Goal: Obtain resource: Download file/media

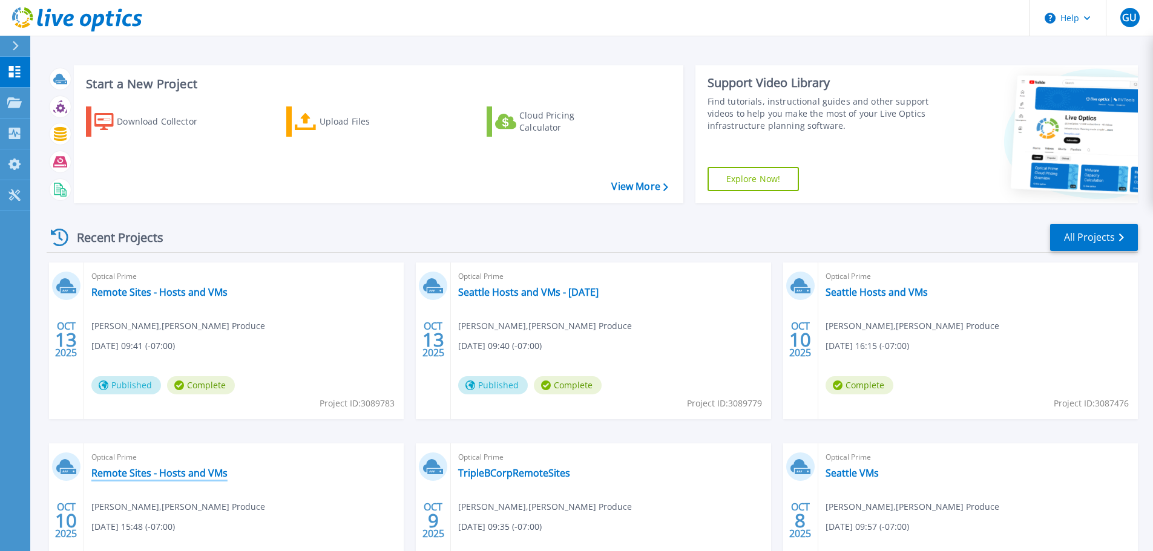
click at [175, 469] on link "Remote Sites - Hosts and VMs" at bounding box center [159, 473] width 136 height 12
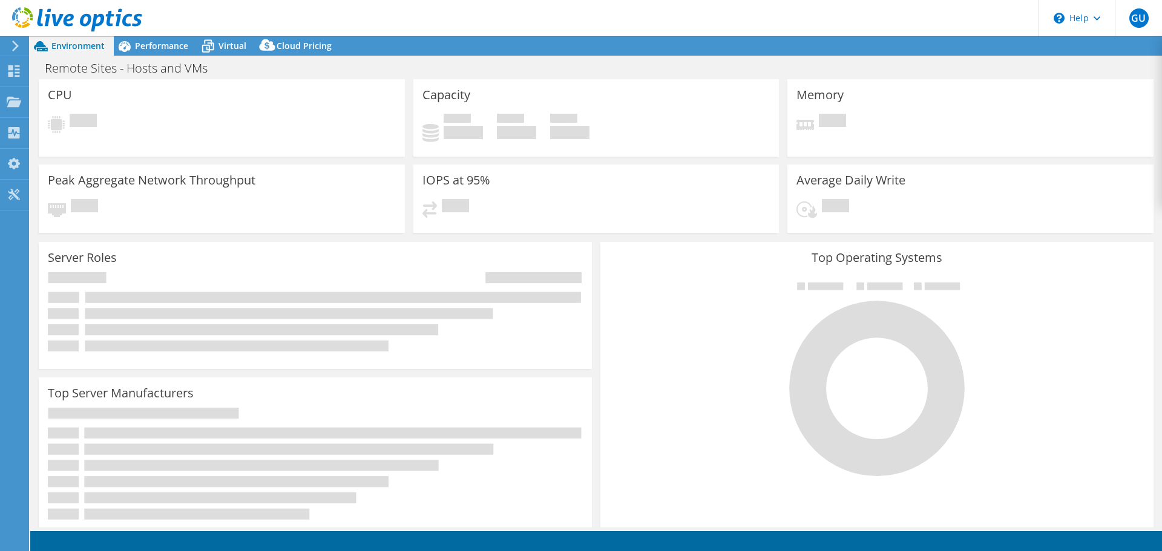
select select "USD"
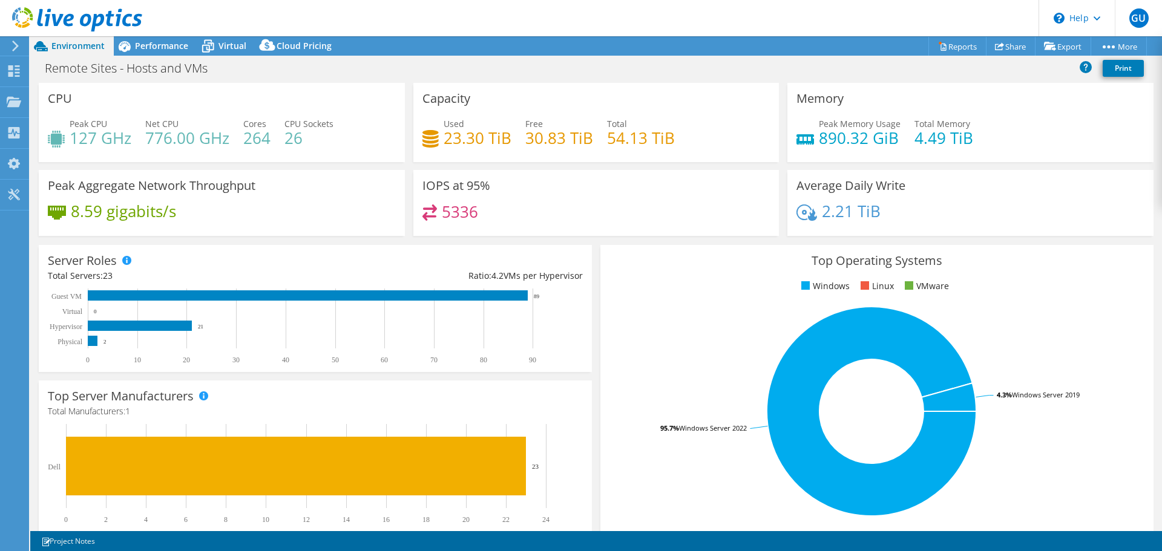
scroll to position [257, 0]
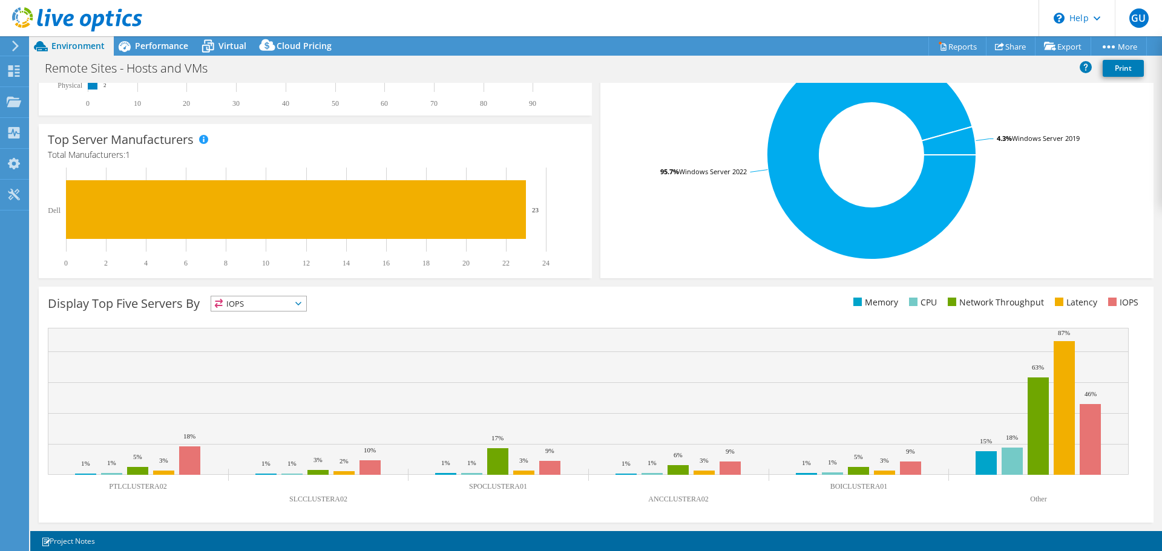
click at [282, 306] on span "IOPS" at bounding box center [258, 304] width 95 height 15
click at [276, 365] on li "Network Throughput" at bounding box center [258, 370] width 95 height 17
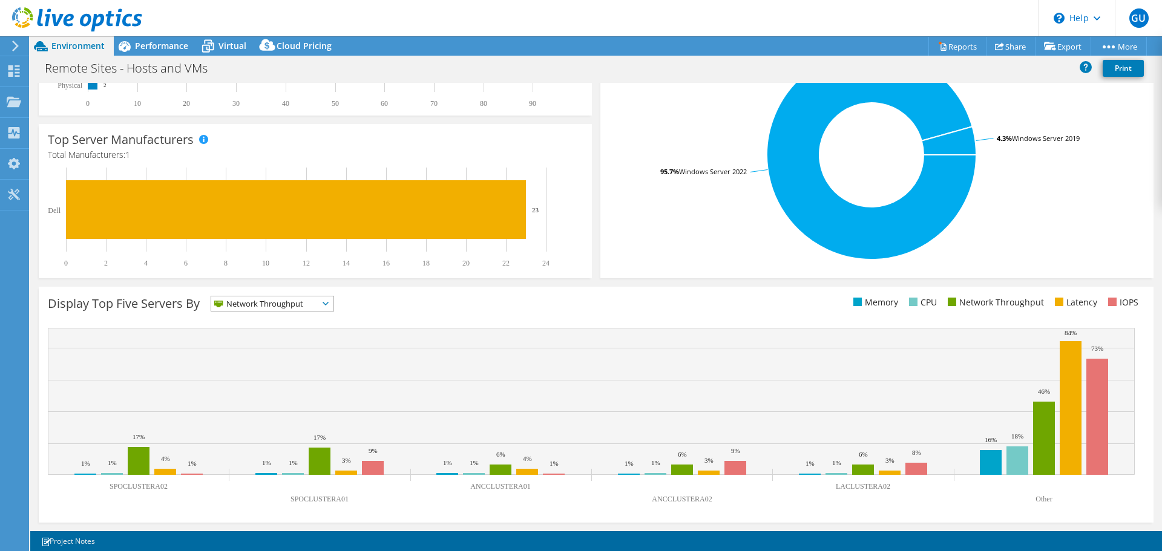
click at [271, 307] on span "Network Throughput" at bounding box center [264, 304] width 107 height 15
click at [266, 387] on li "Latency" at bounding box center [272, 387] width 122 height 17
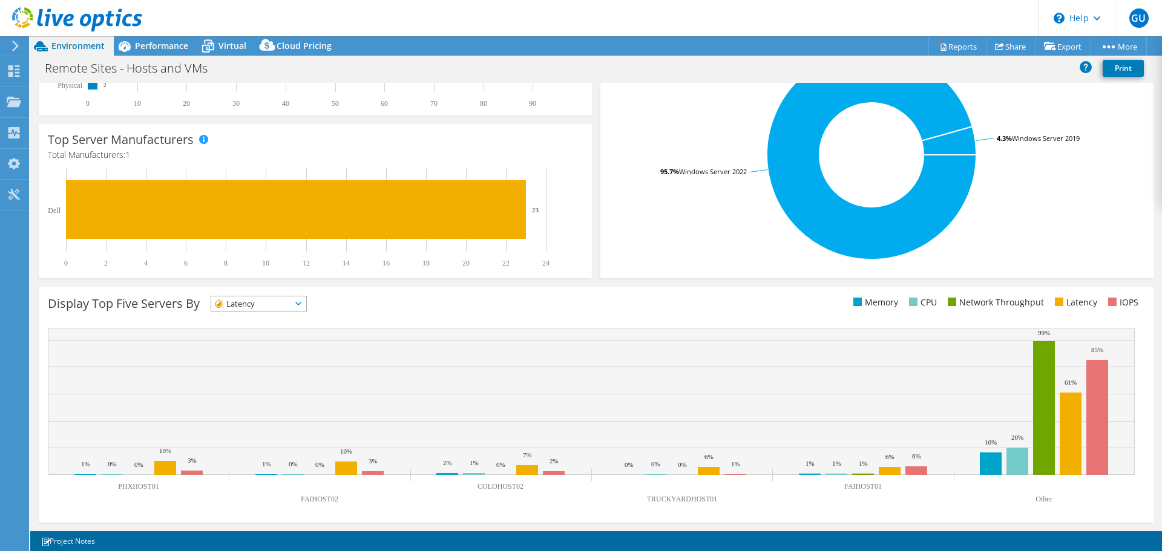
click at [282, 299] on span "Latency" at bounding box center [251, 304] width 80 height 15
click at [273, 326] on li "IOPS" at bounding box center [258, 319] width 95 height 17
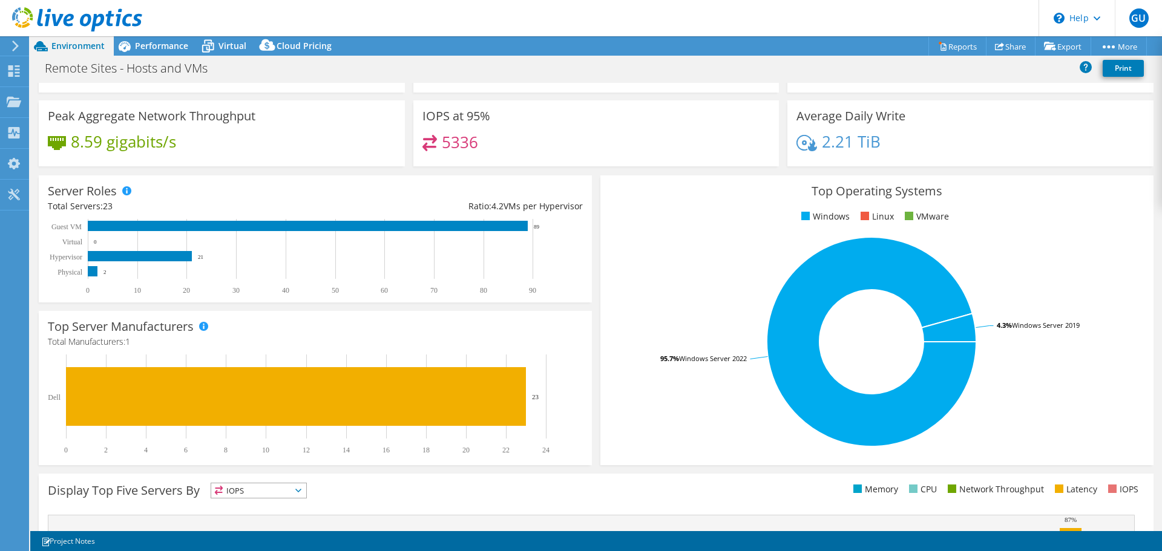
scroll to position [0, 0]
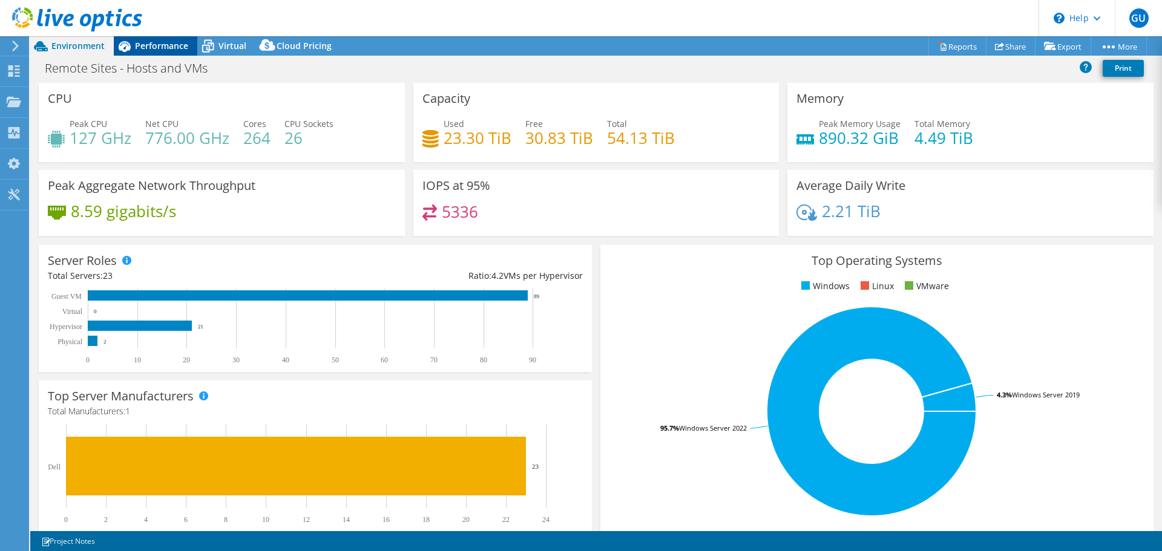
click at [140, 50] on span "Performance" at bounding box center [161, 46] width 53 height 12
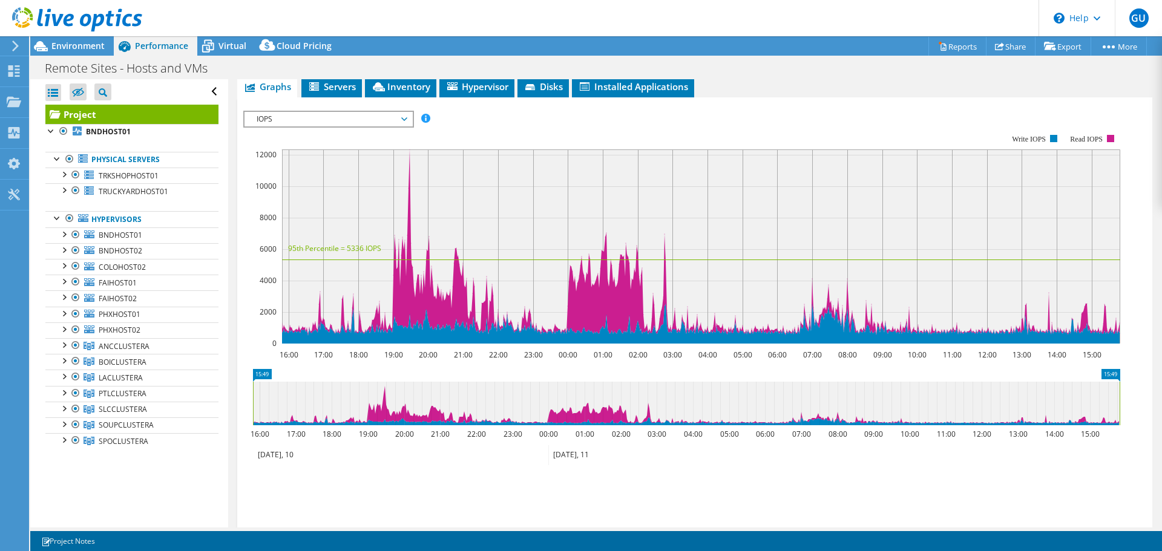
scroll to position [298, 0]
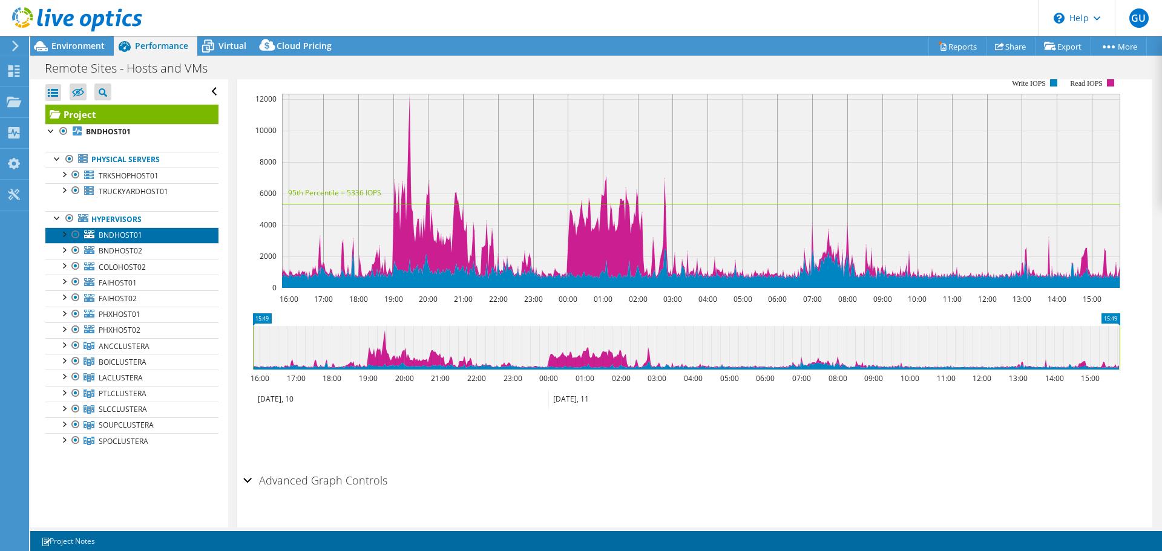
click at [114, 235] on span "BNDHOST01" at bounding box center [121, 235] width 44 height 10
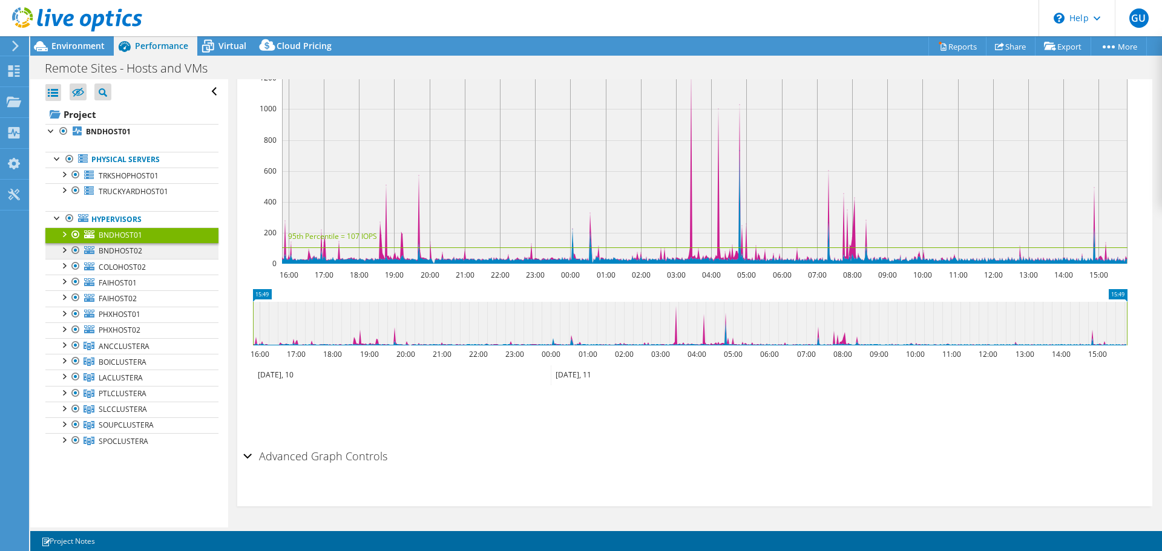
scroll to position [264, 0]
click at [118, 252] on span "BNDHOST02" at bounding box center [121, 251] width 44 height 10
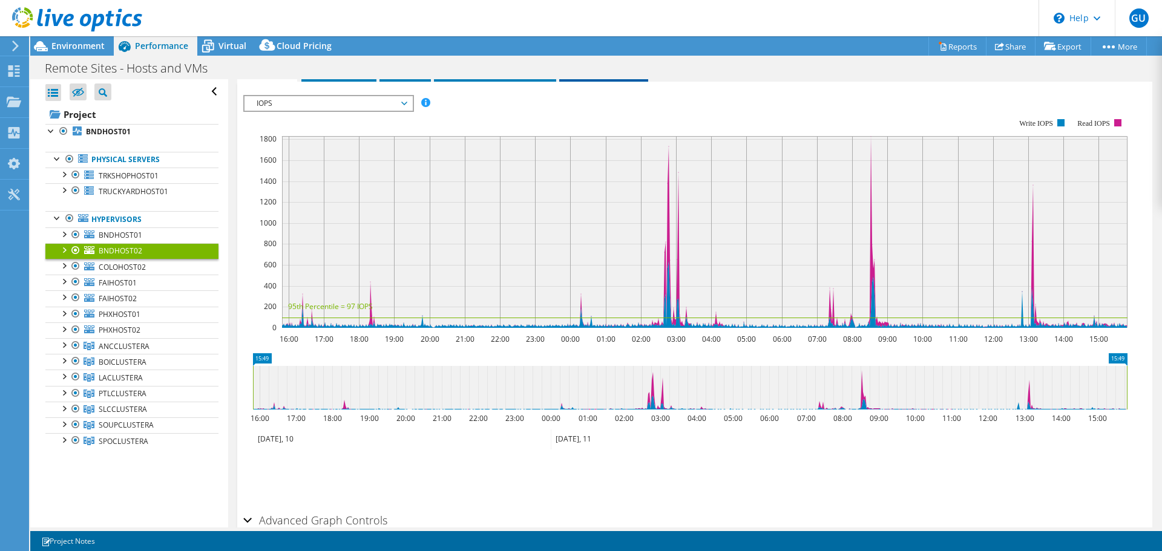
scroll to position [0, 0]
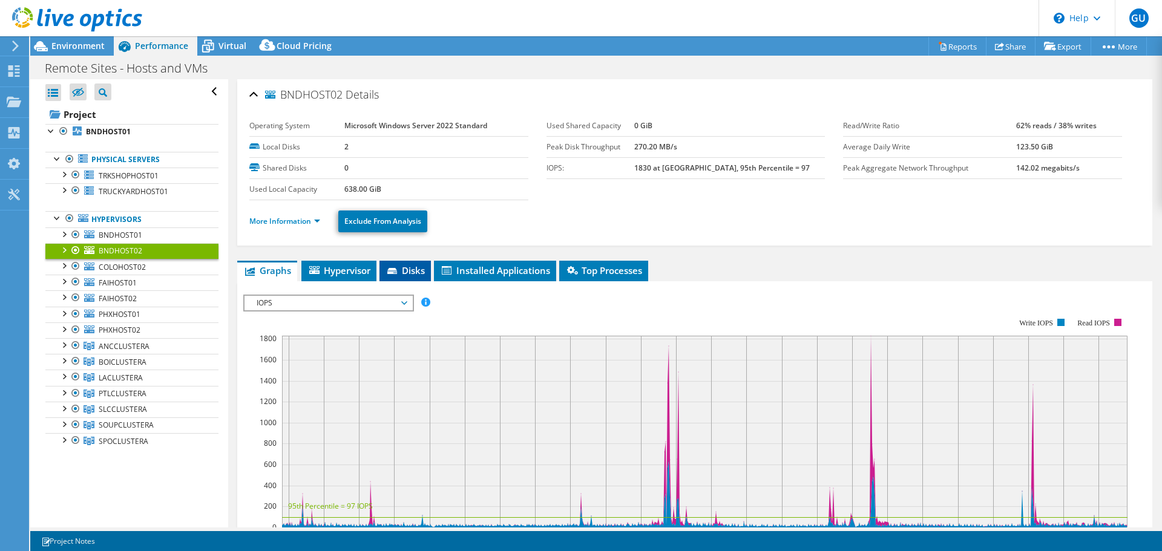
click at [411, 268] on span "Disks" at bounding box center [405, 271] width 39 height 12
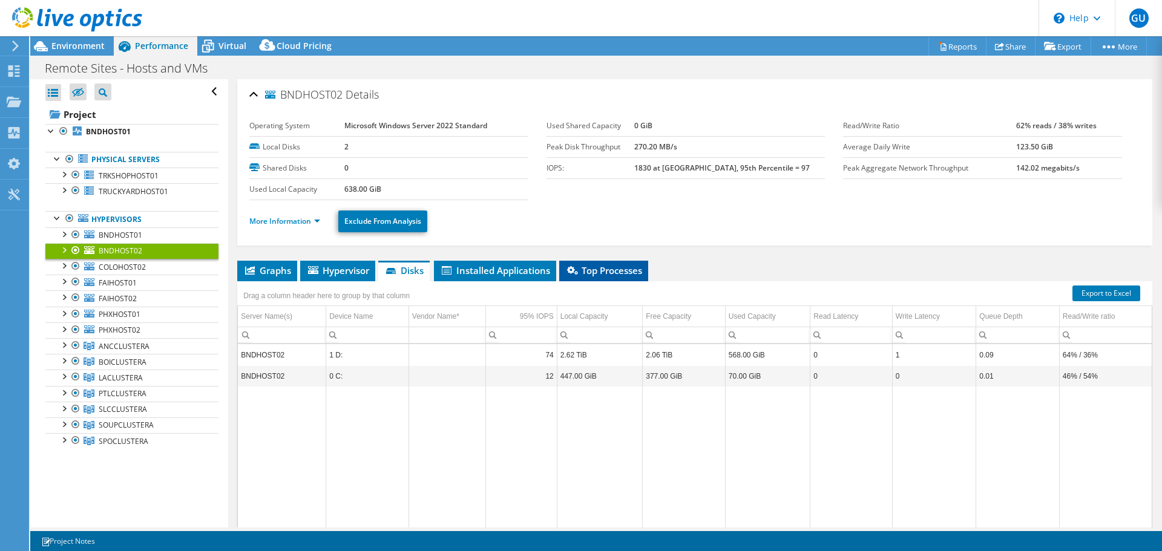
click at [622, 275] on span "Top Processes" at bounding box center [603, 271] width 77 height 12
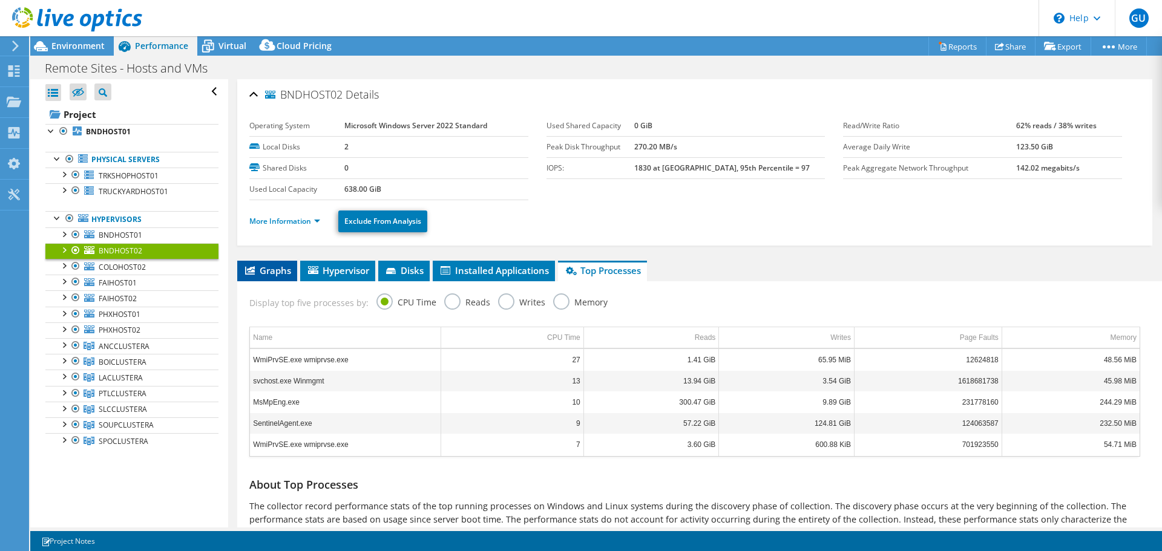
click at [270, 270] on span "Graphs" at bounding box center [267, 271] width 48 height 12
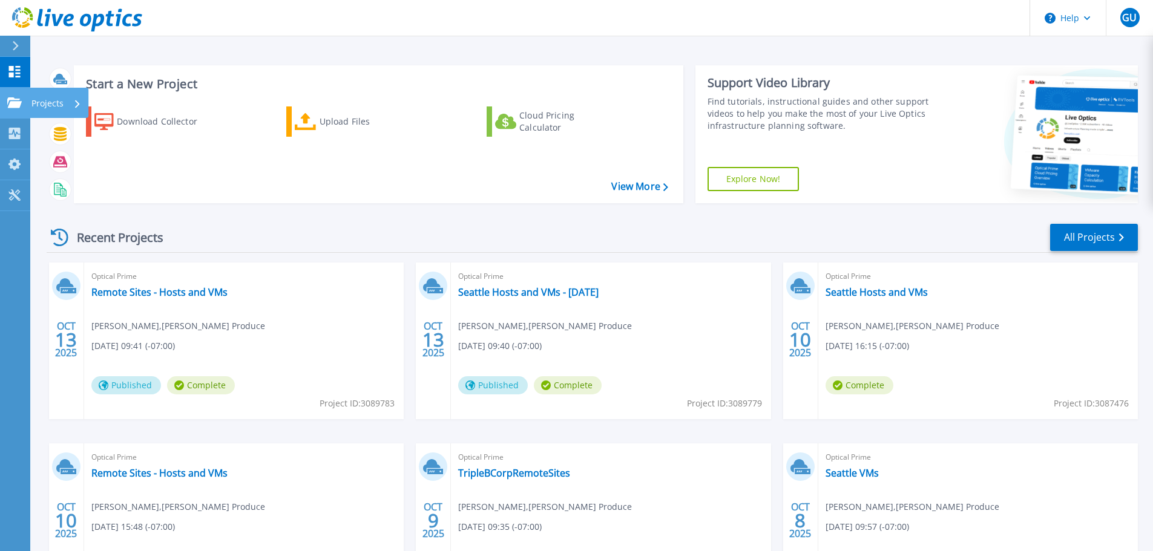
click at [6, 99] on link "Projects Projects" at bounding box center [15, 103] width 30 height 31
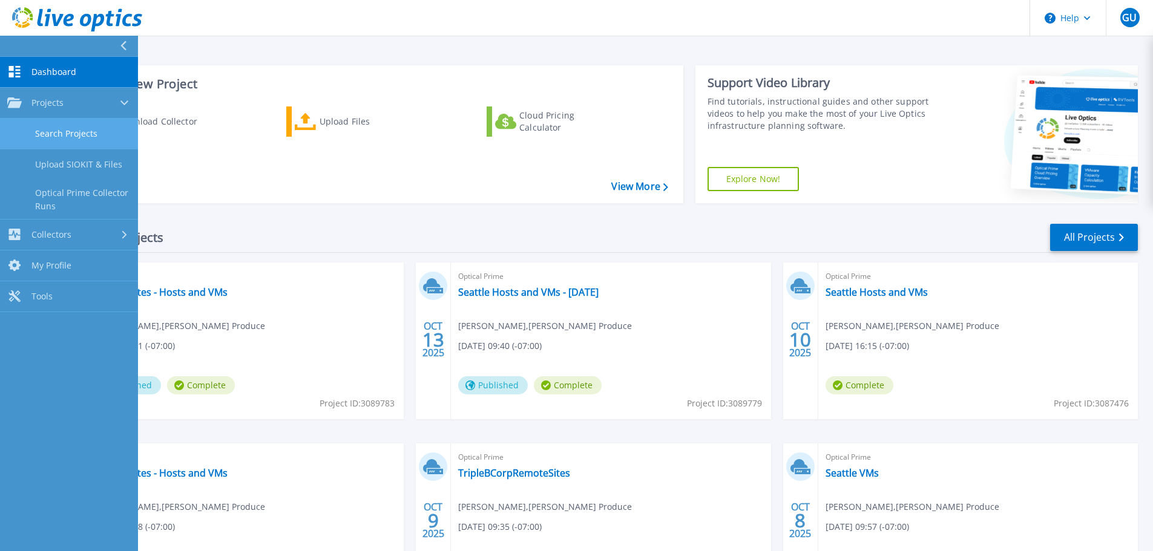
click at [86, 142] on link "Search Projects" at bounding box center [69, 134] width 138 height 31
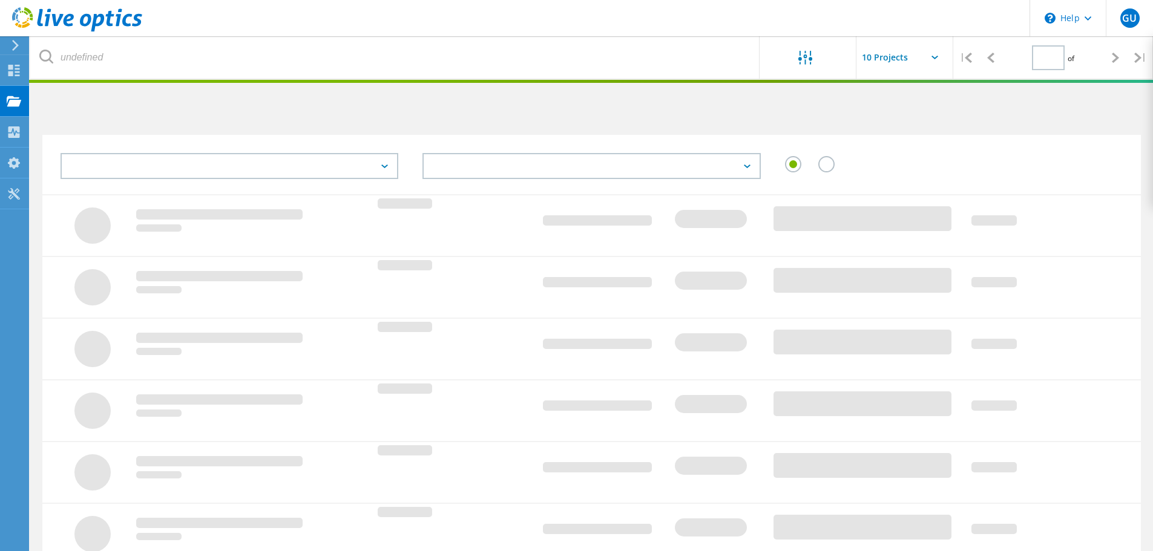
type input "1"
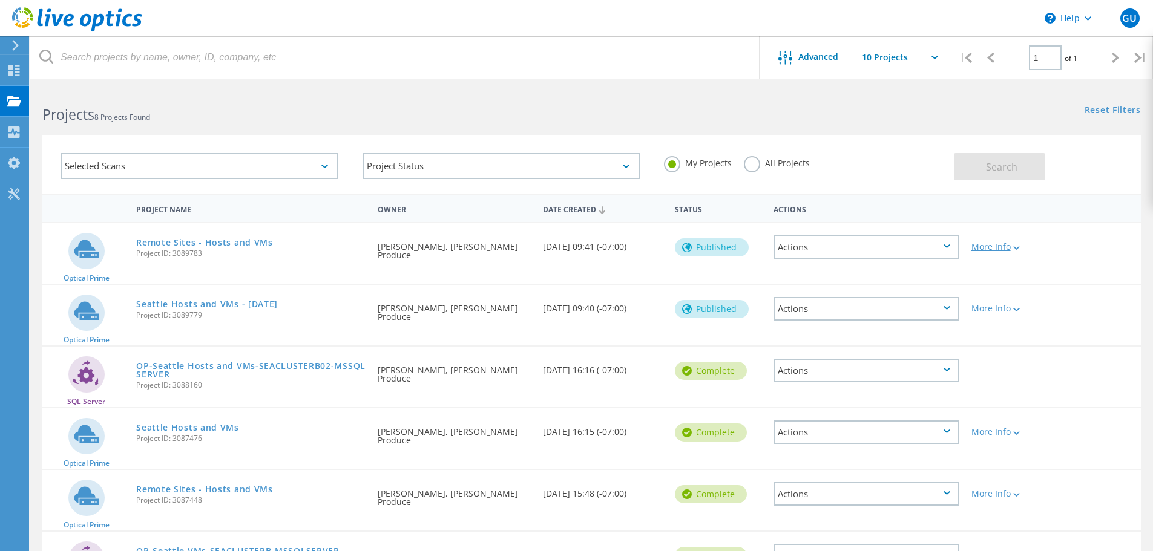
click at [1010, 246] on div "More Info" at bounding box center [1010, 247] width 76 height 8
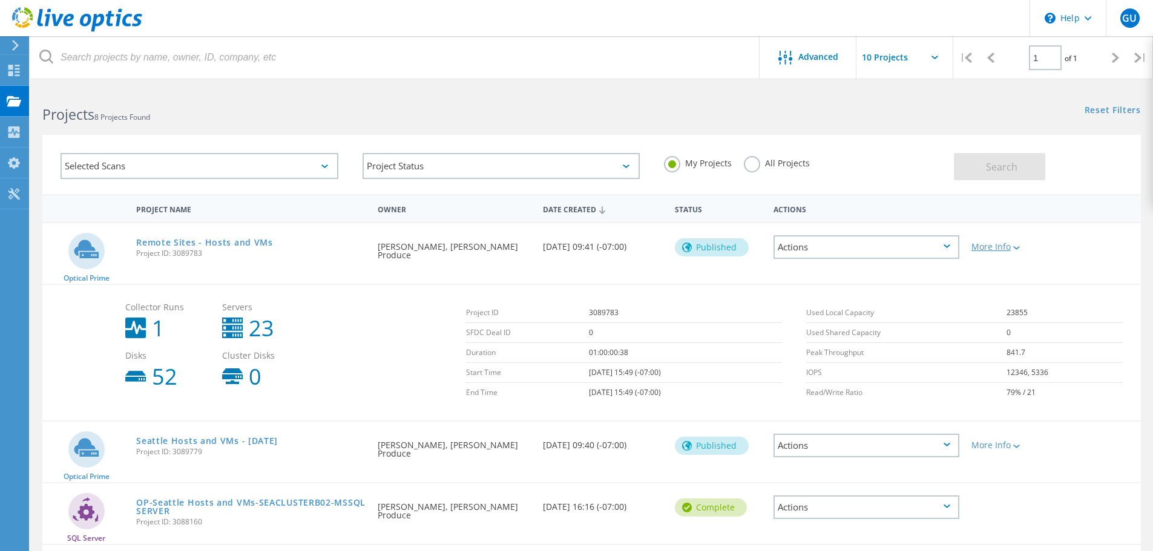
click at [1010, 246] on div "More Info" at bounding box center [1010, 247] width 76 height 8
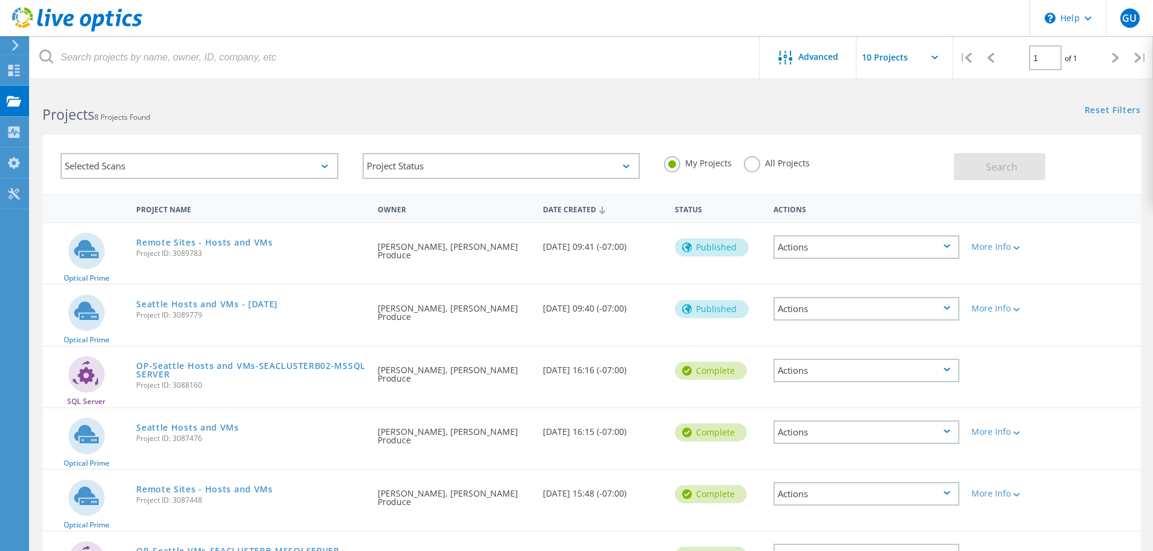
click at [941, 243] on div "Actions" at bounding box center [867, 247] width 186 height 24
click at [1086, 249] on div "Optical Prime Remote Sites - Hosts and VMs Project ID: 3089783 Requested By Gri…" at bounding box center [591, 253] width 1099 height 61
click at [806, 244] on div "Actions" at bounding box center [867, 247] width 186 height 24
click at [906, 309] on div "Actions" at bounding box center [867, 309] width 186 height 24
click at [837, 367] on div "Actions" at bounding box center [867, 371] width 186 height 24
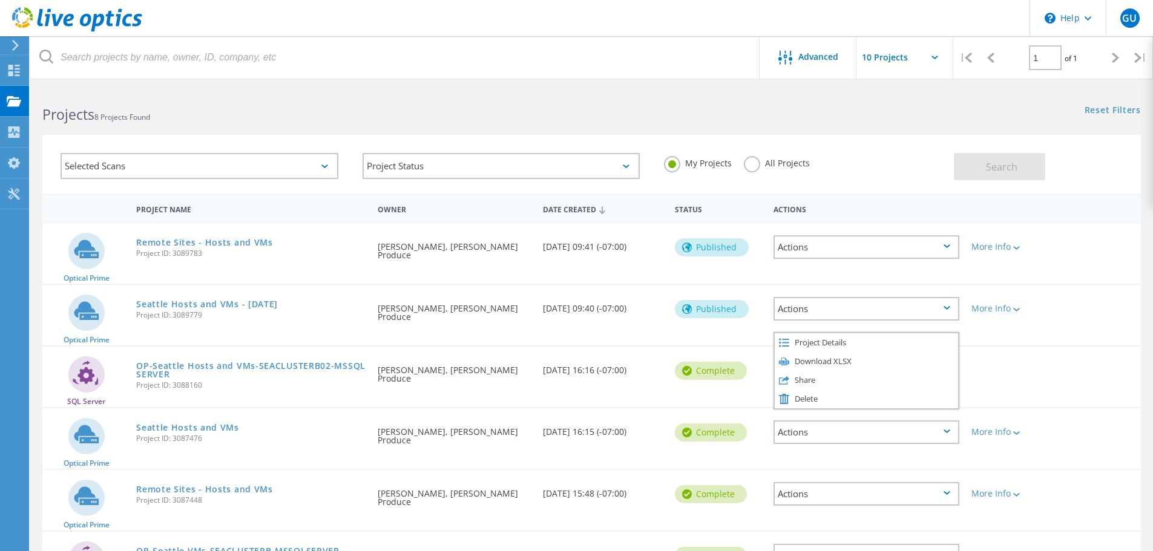
click at [817, 251] on div "Actions" at bounding box center [867, 247] width 186 height 24
click at [684, 252] on icon at bounding box center [687, 248] width 10 height 10
click at [1015, 247] on icon at bounding box center [1016, 248] width 7 height 4
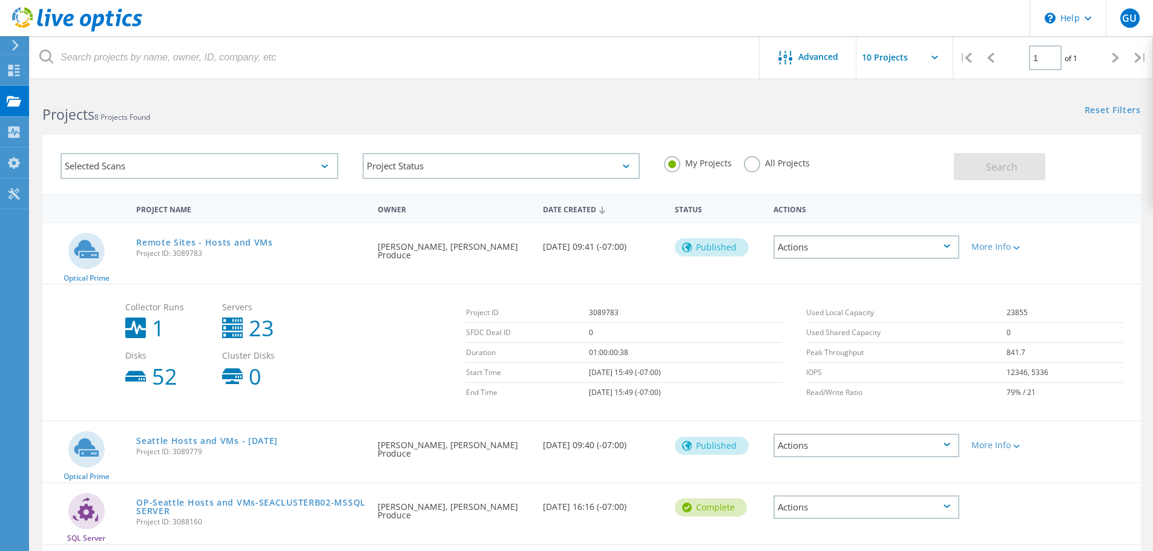
click at [936, 243] on div "Actions" at bounding box center [867, 247] width 186 height 24
click at [199, 238] on link "Remote Sites - Hosts and VMs" at bounding box center [204, 242] width 137 height 8
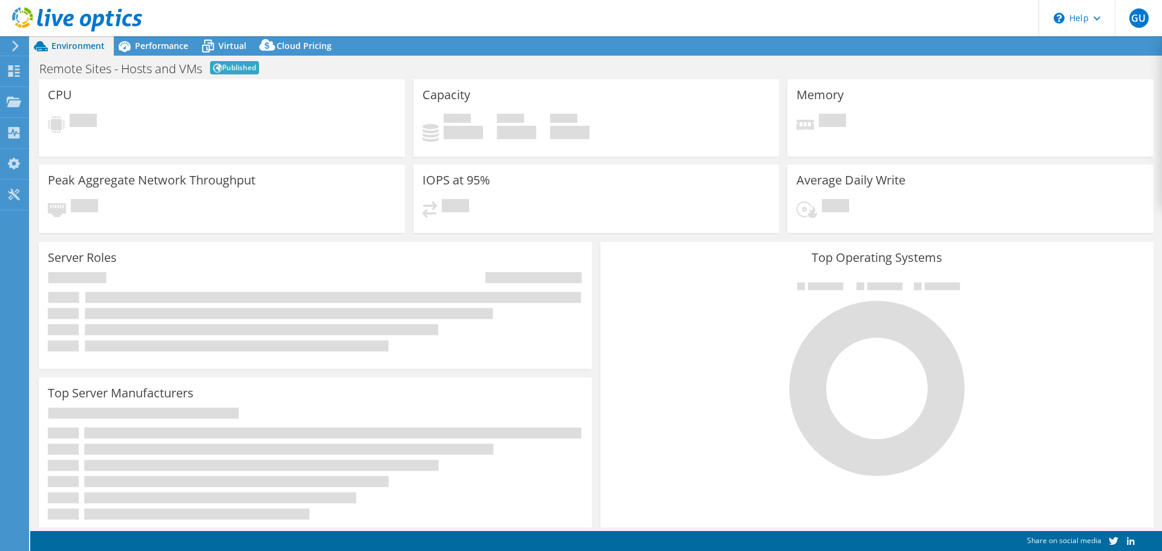
select select "USD"
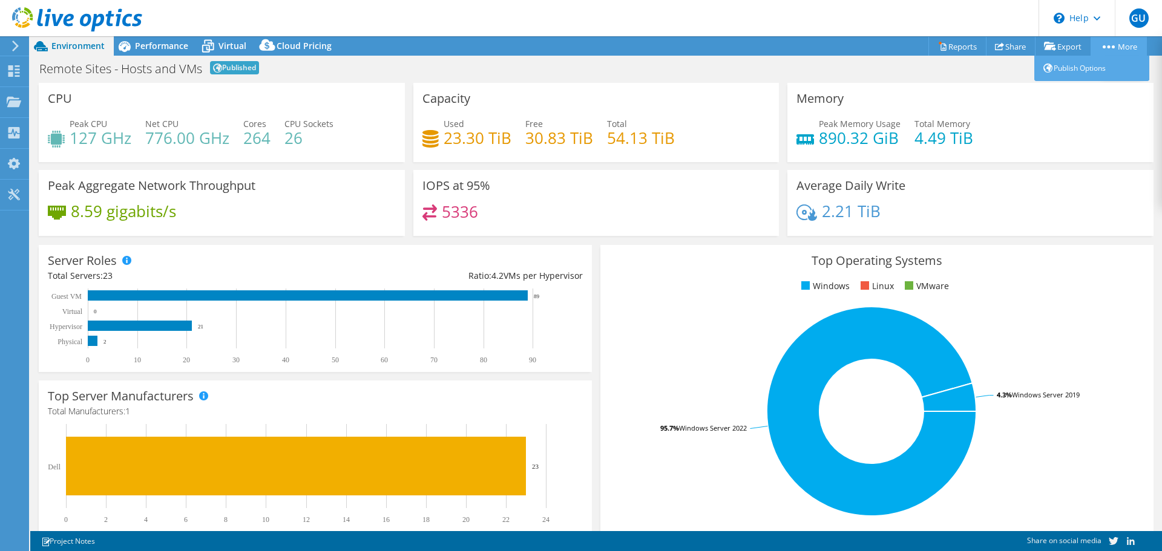
click at [1112, 47] on circle at bounding box center [1113, 46] width 3 height 3
click at [1075, 72] on link "Publish Options" at bounding box center [1091, 68] width 115 height 25
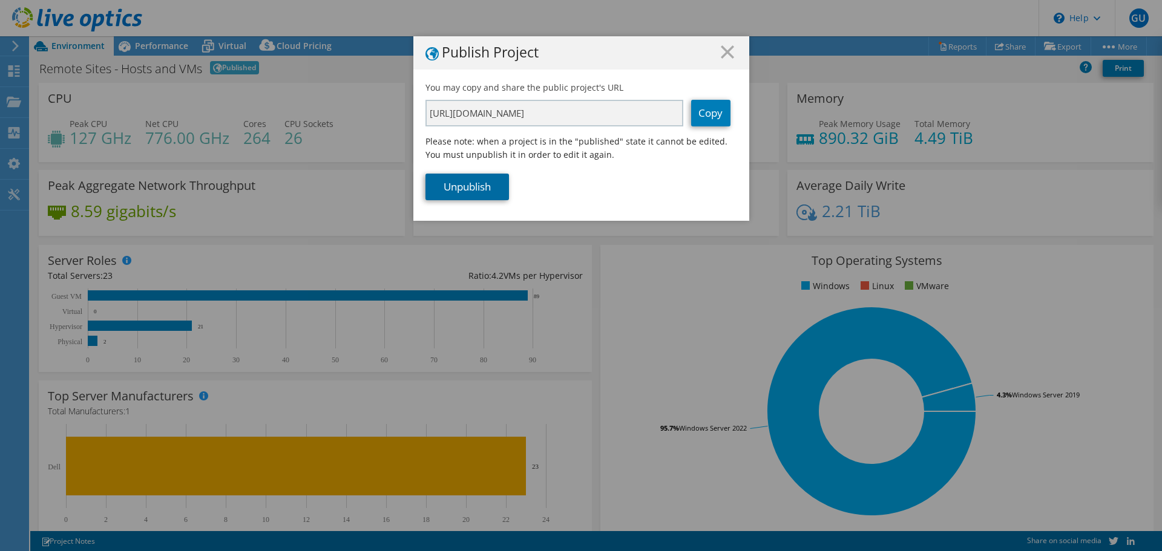
click at [456, 181] on link "Unpublish" at bounding box center [468, 187] width 84 height 27
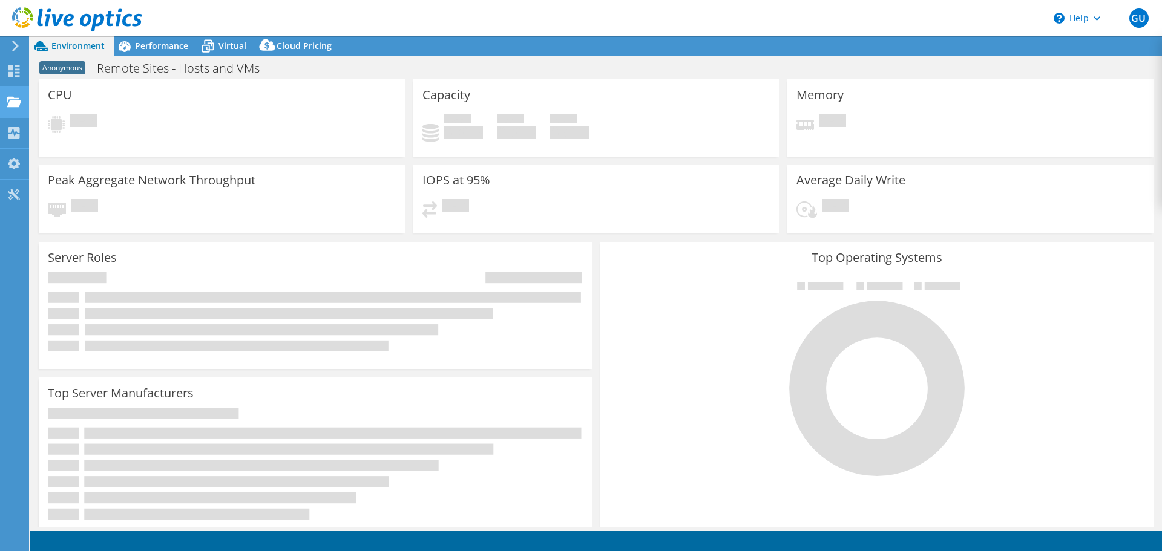
select select "USD"
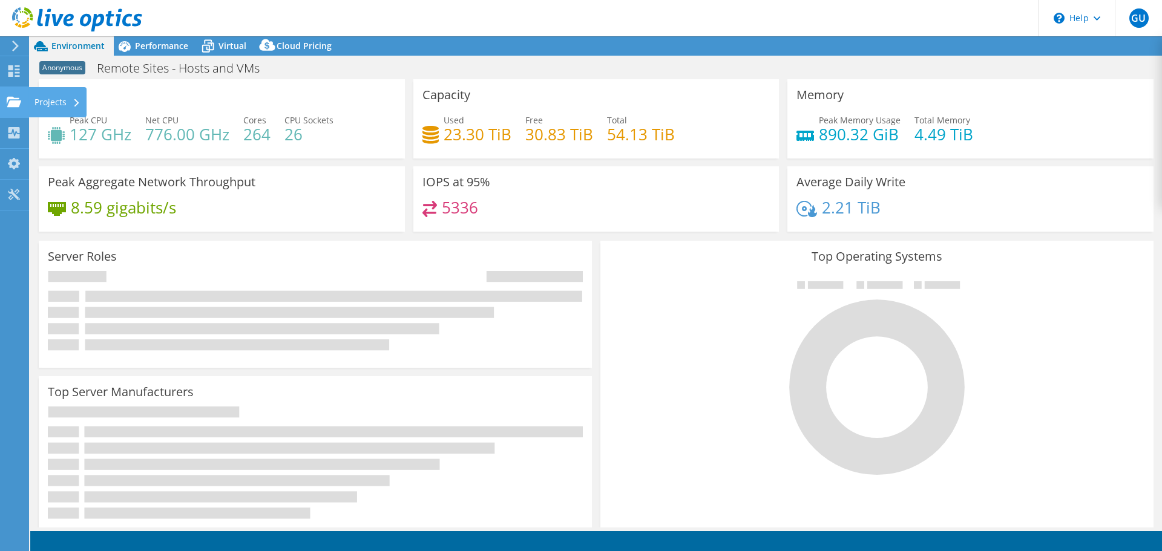
click at [7, 107] on icon at bounding box center [14, 102] width 15 height 12
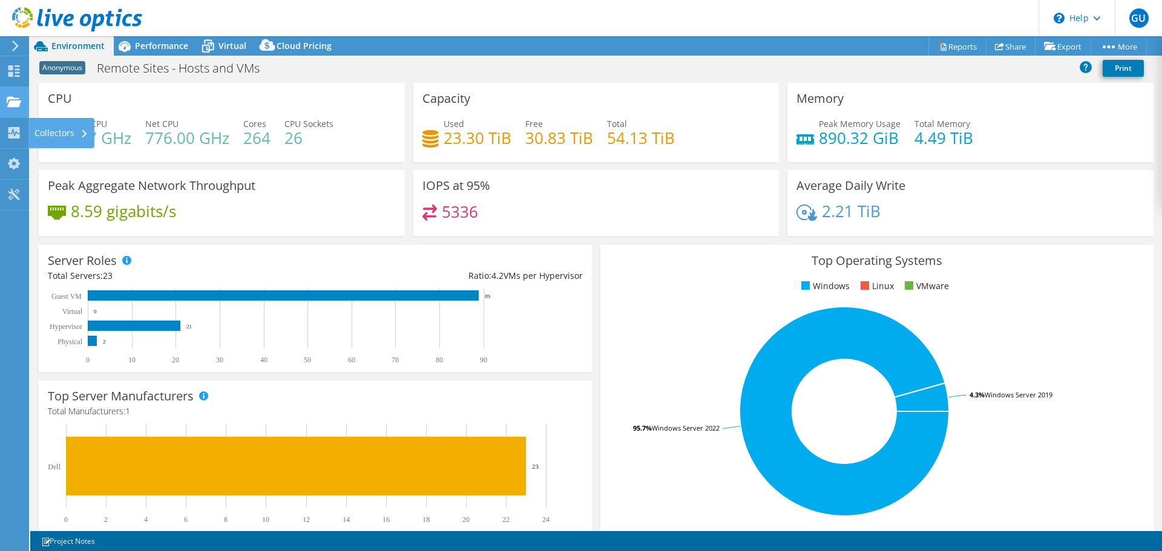
click at [16, 108] on div at bounding box center [14, 103] width 15 height 13
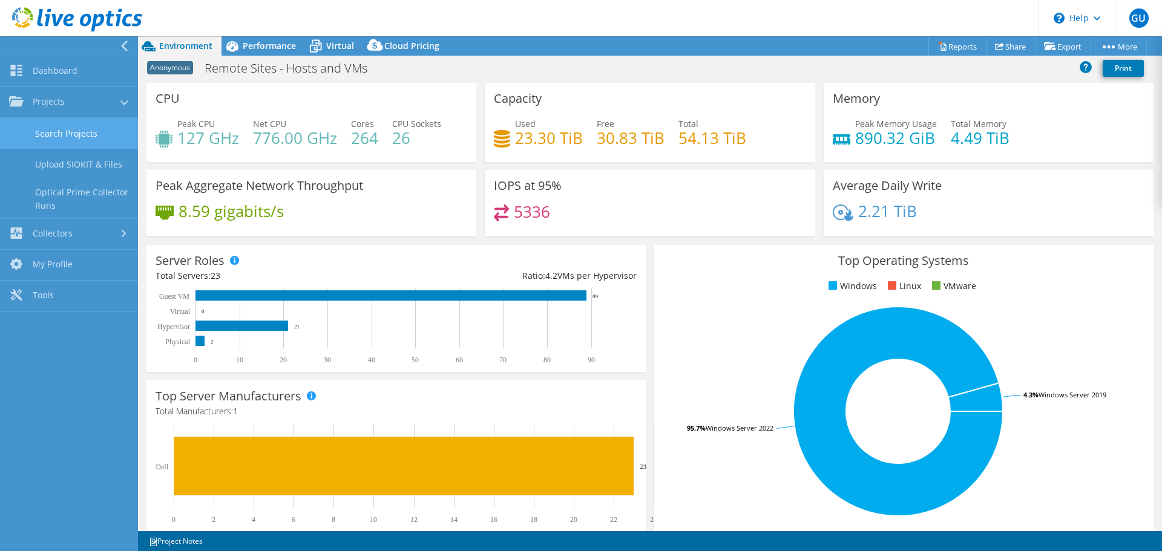
click at [22, 130] on link "Search Projects" at bounding box center [69, 133] width 138 height 31
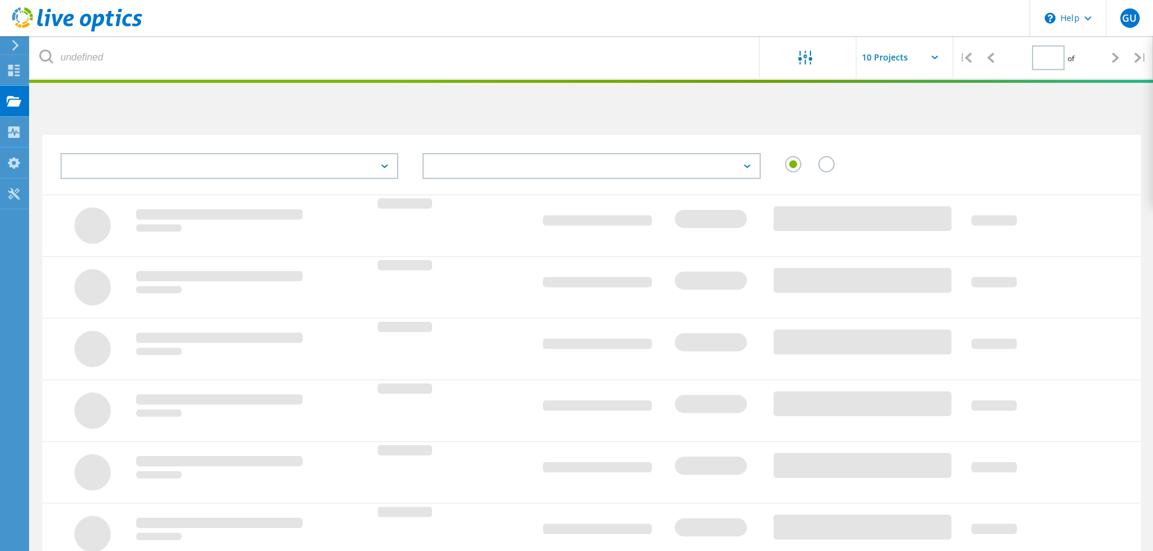
type input "1"
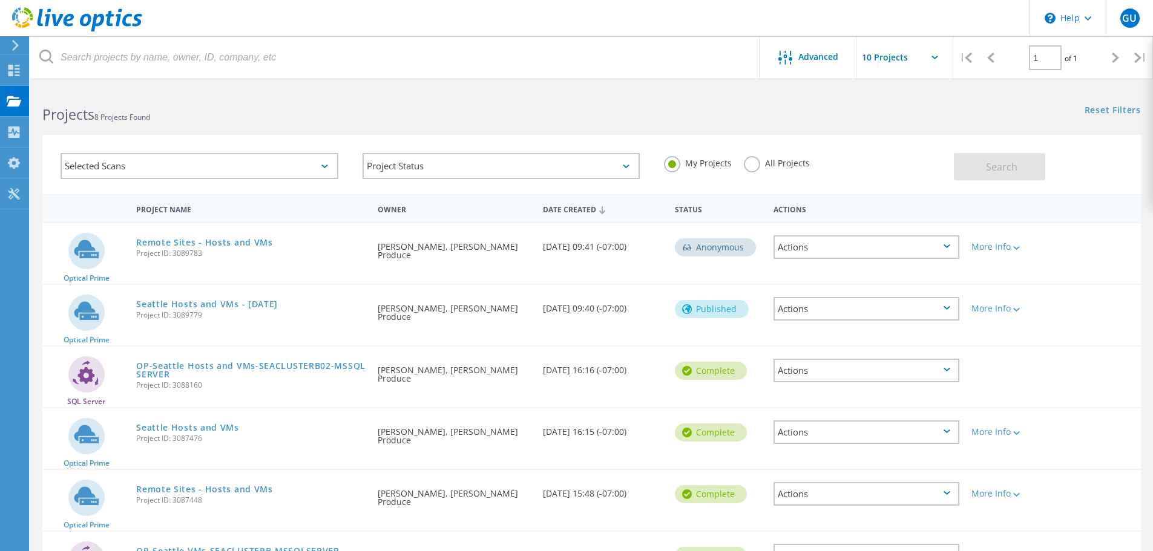
click at [863, 258] on div "Actions" at bounding box center [867, 247] width 198 height 48
click at [864, 255] on div "Actions" at bounding box center [867, 247] width 186 height 24
click at [646, 286] on div "Date Created [DATE] 09:40 (-07:00)" at bounding box center [603, 305] width 132 height 40
click at [180, 307] on link "Seattle Hosts and VMs - [DATE]" at bounding box center [207, 304] width 142 height 8
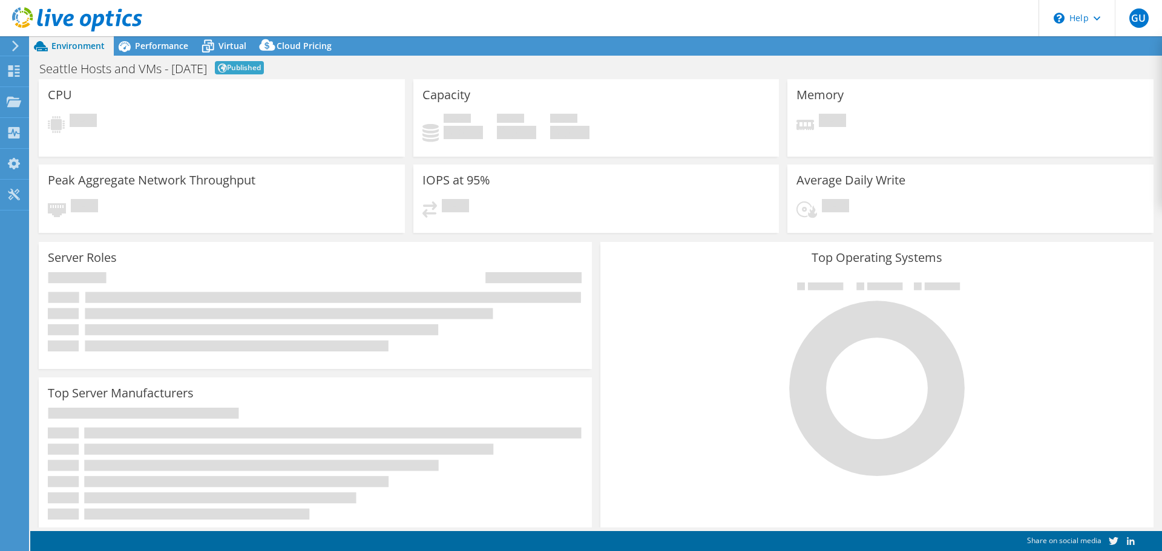
select select "USD"
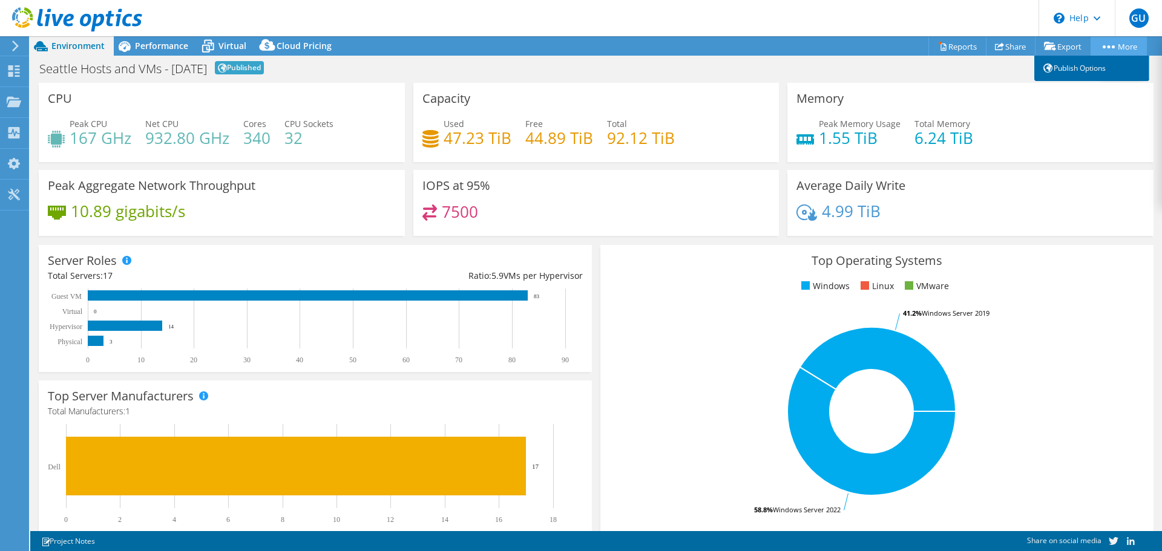
click at [1095, 59] on link "Publish Options" at bounding box center [1091, 68] width 115 height 25
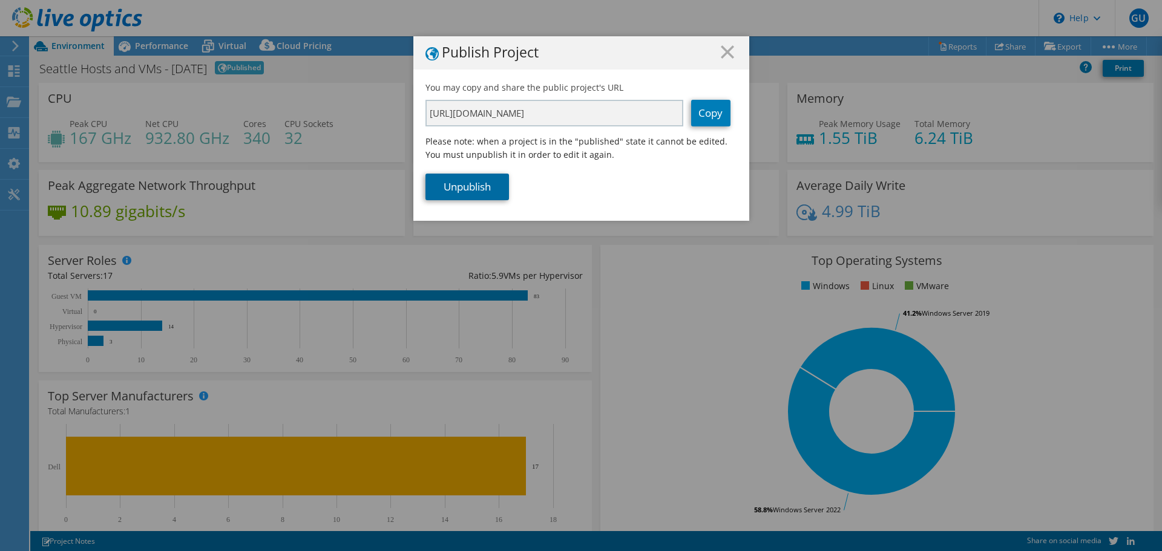
click at [459, 188] on link "Unpublish" at bounding box center [468, 187] width 84 height 27
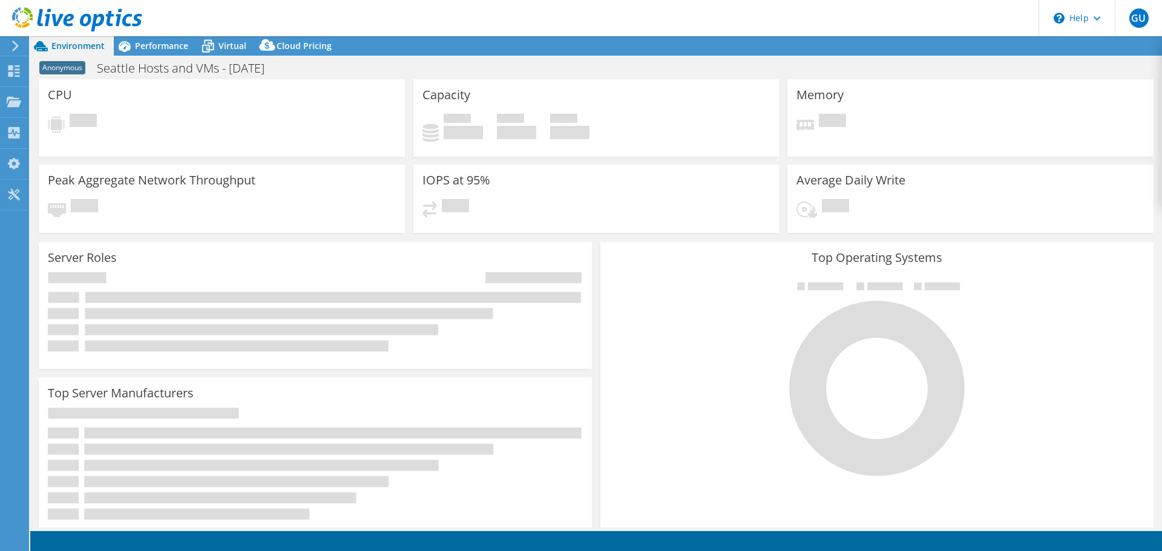
select select "USD"
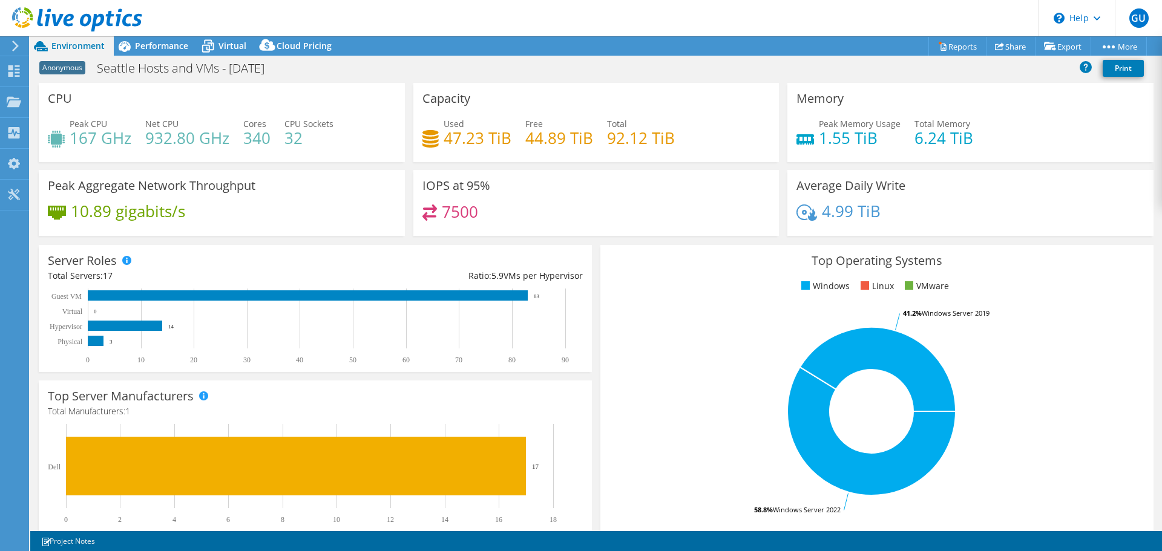
click at [16, 99] on icon at bounding box center [14, 102] width 15 height 12
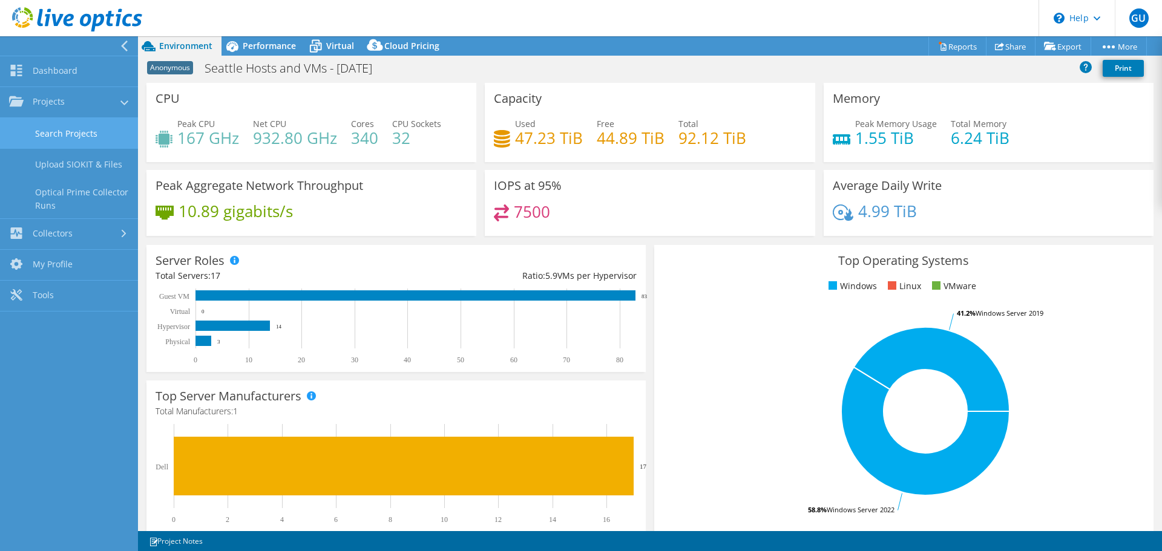
click at [30, 132] on link "Search Projects" at bounding box center [69, 133] width 138 height 31
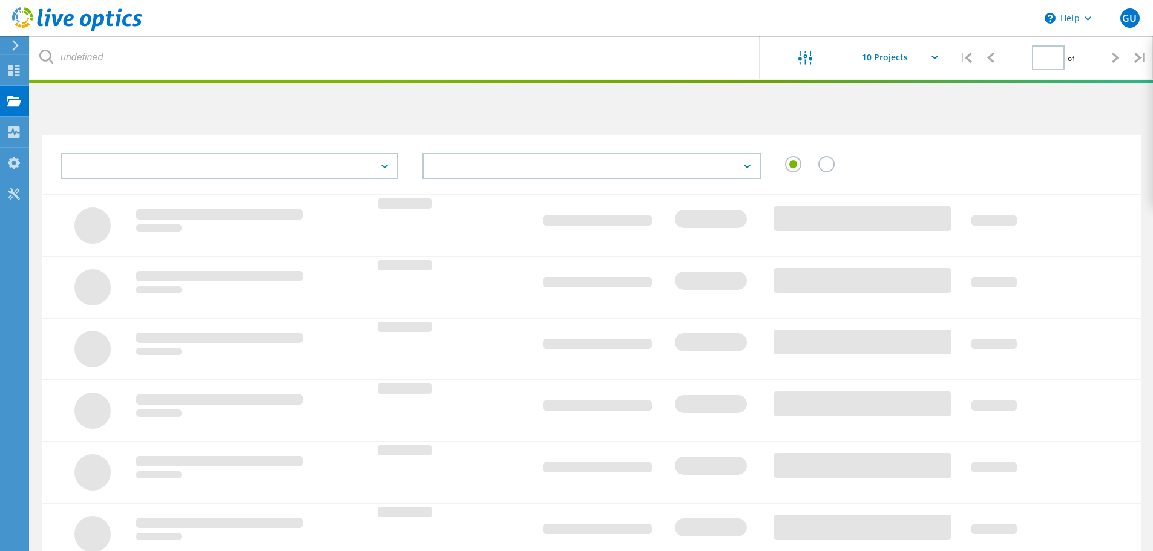
type input "1"
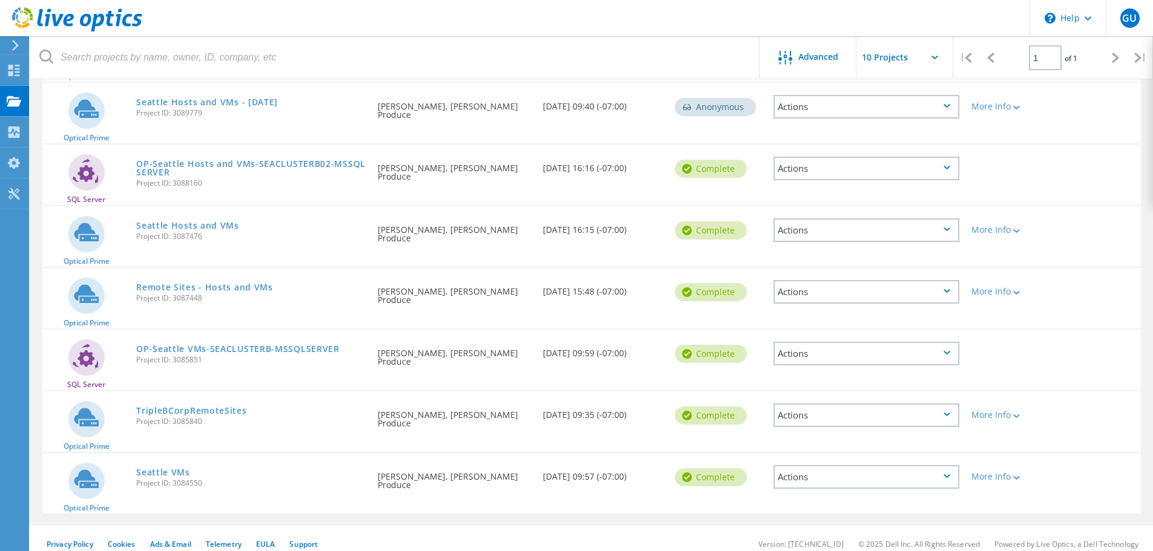
scroll to position [213, 0]
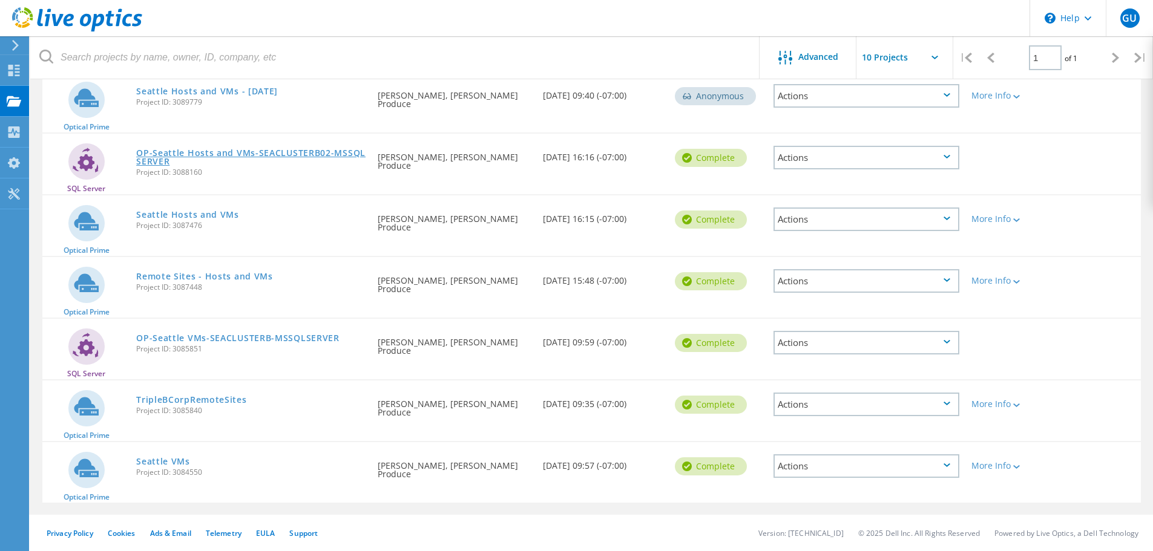
click at [311, 154] on link "OP-Seattle Hosts and VMs-SEACLUSTERB02-MSSQLSERVER" at bounding box center [250, 157] width 229 height 17
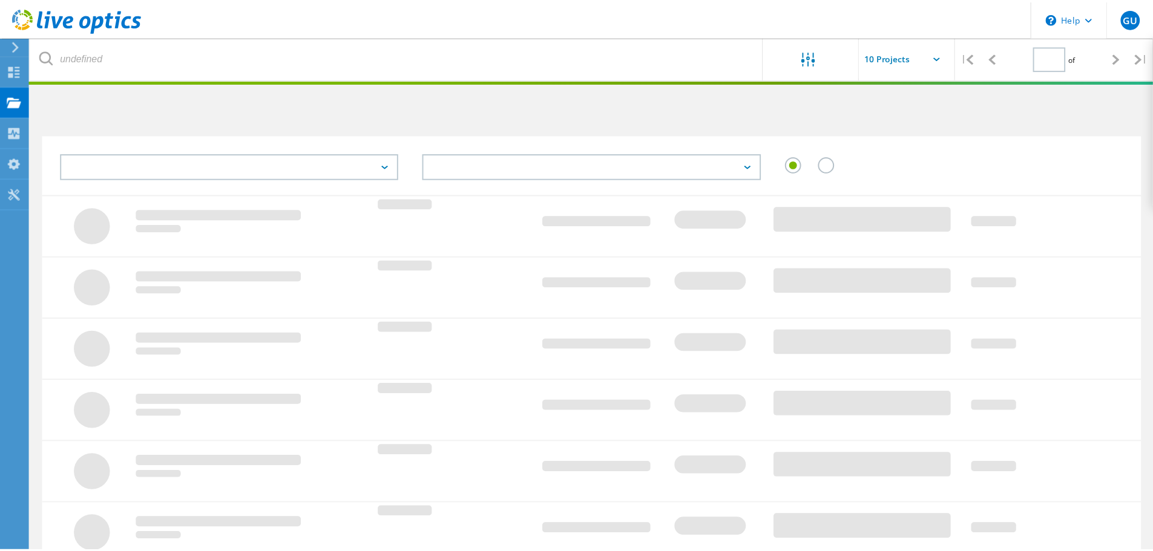
scroll to position [213, 0]
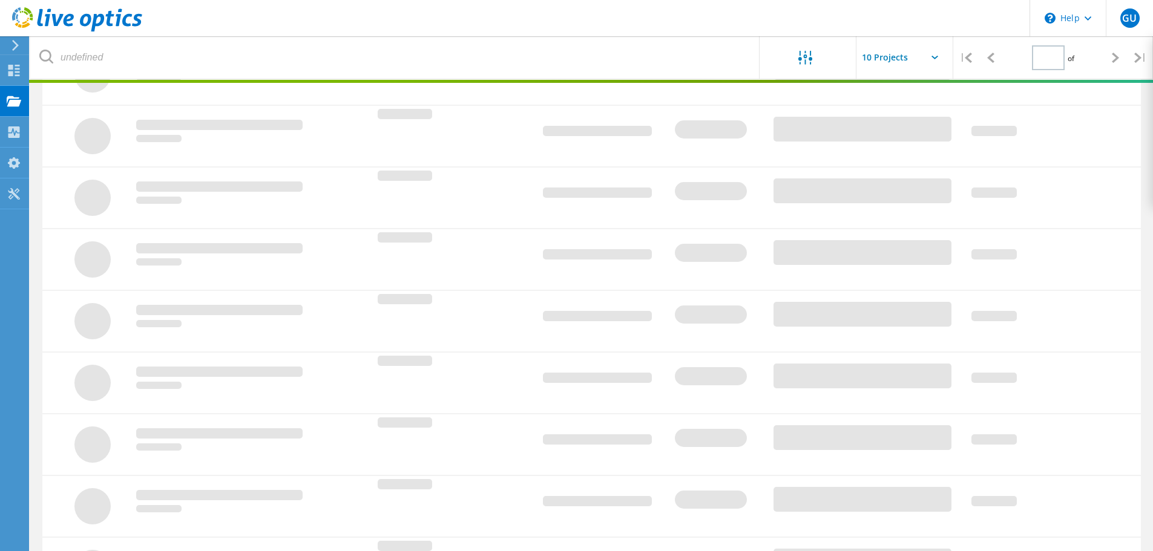
type input "1"
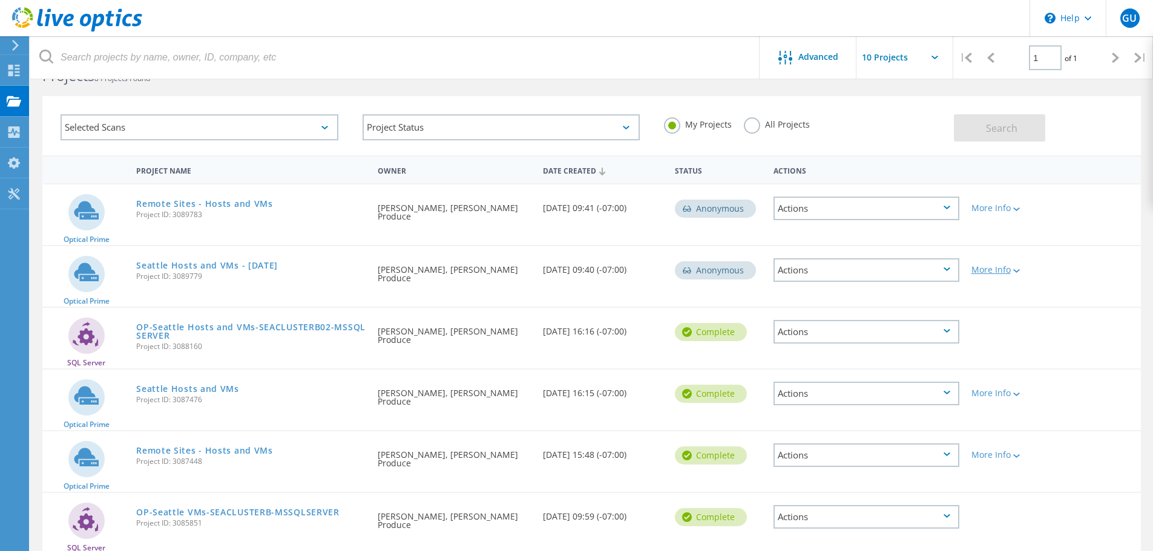
scroll to position [0, 0]
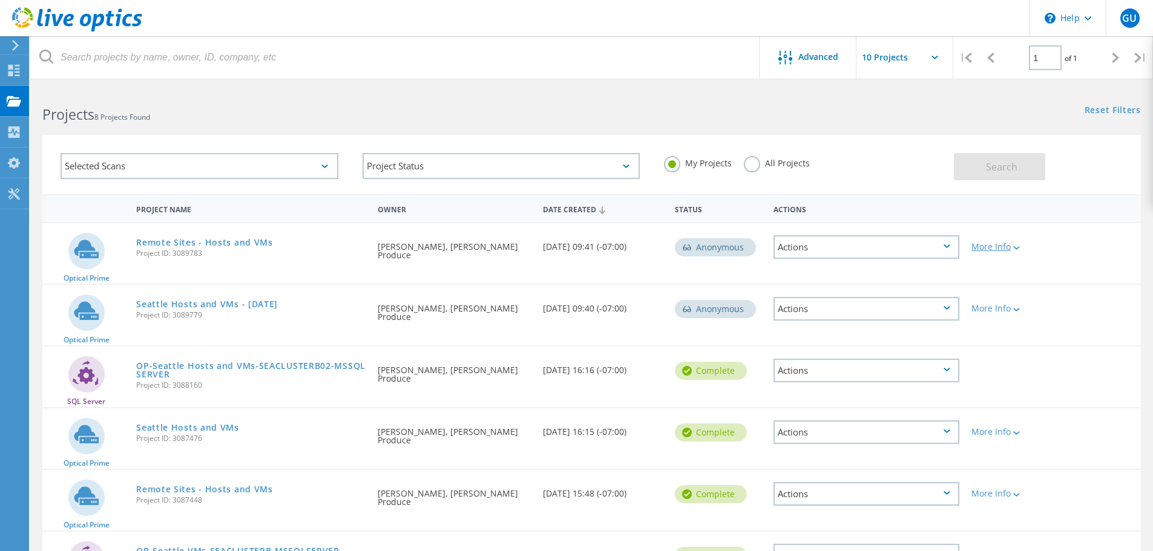
click at [996, 248] on div "More Info" at bounding box center [1010, 247] width 76 height 8
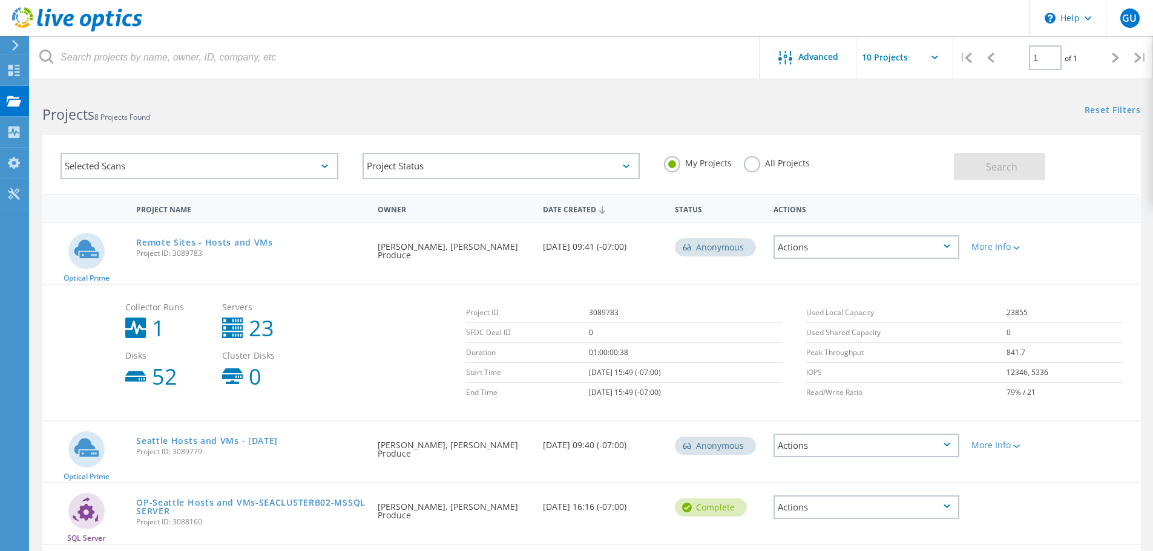
click at [946, 253] on div "Actions" at bounding box center [867, 247] width 186 height 24
click at [863, 280] on div "Delete" at bounding box center [866, 275] width 183 height 19
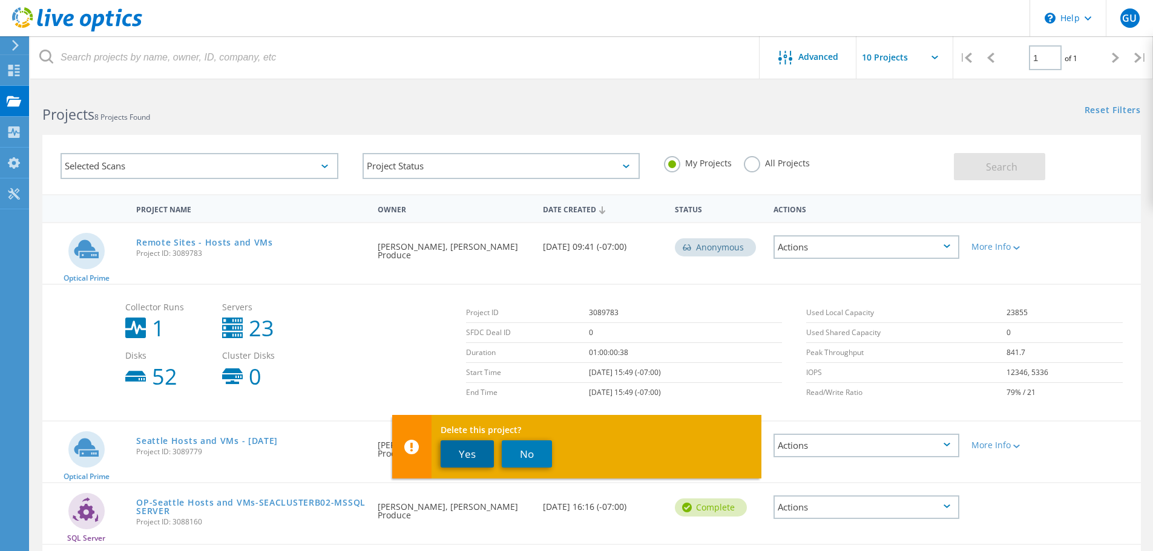
click at [454, 458] on button "Yes" at bounding box center [467, 454] width 53 height 27
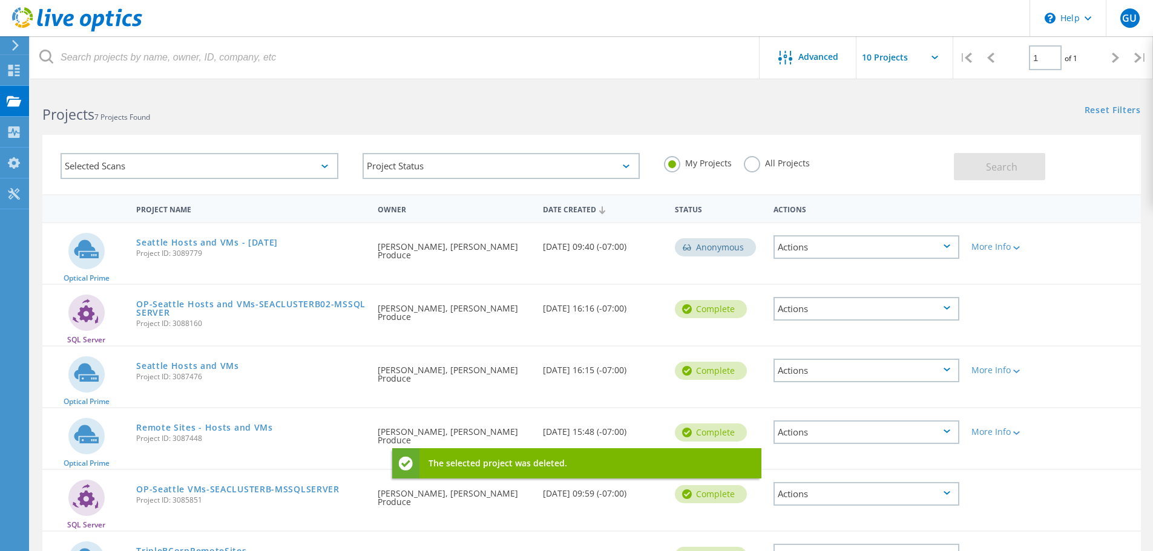
click at [933, 240] on div "Actions" at bounding box center [867, 247] width 186 height 24
click at [847, 272] on div "Delete" at bounding box center [866, 275] width 183 height 19
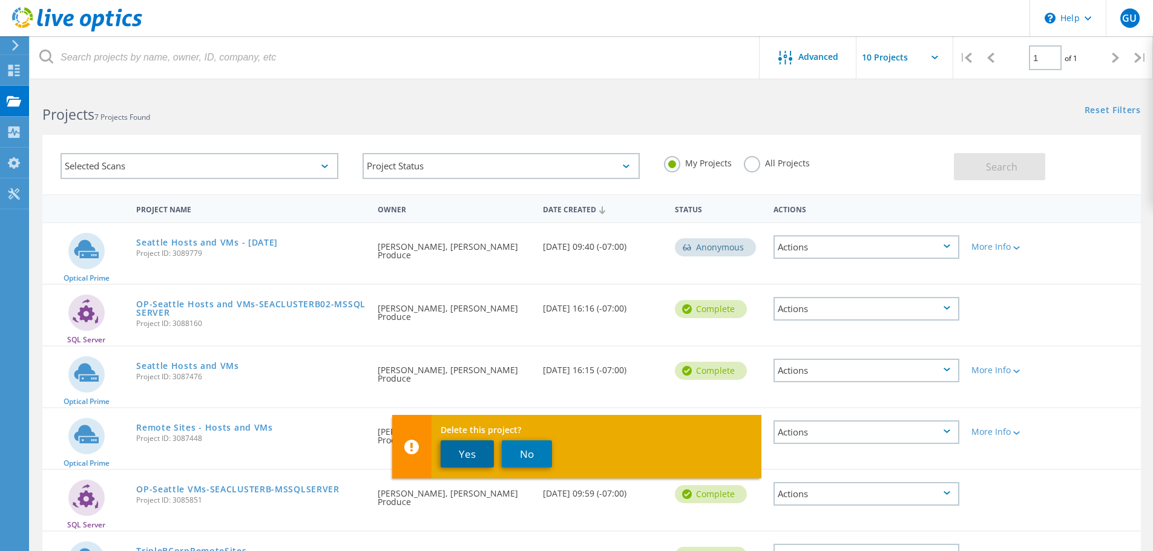
click at [447, 461] on button "Yes" at bounding box center [467, 454] width 53 height 27
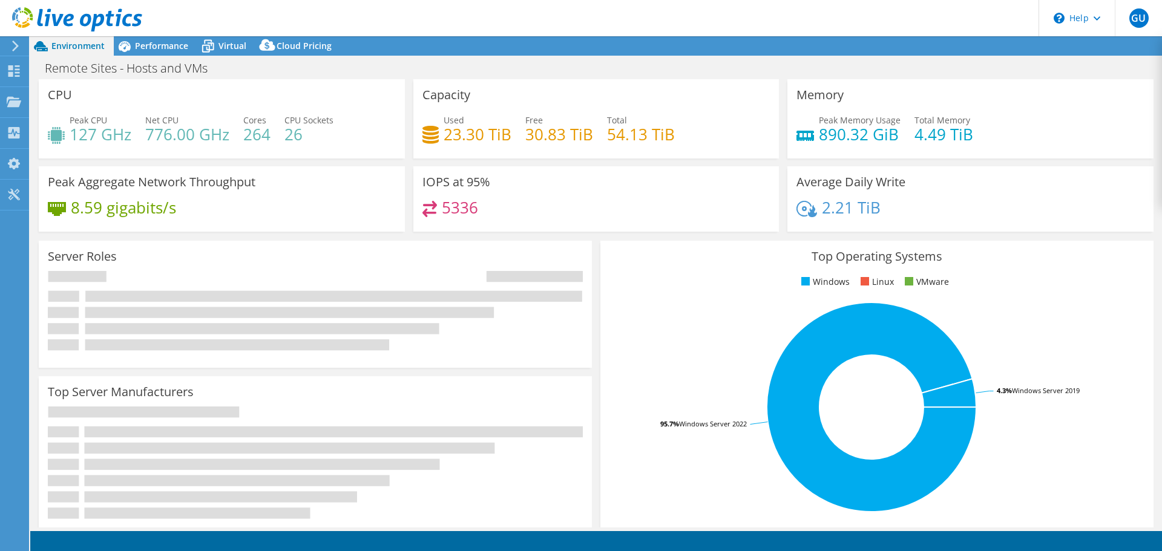
select select "USD"
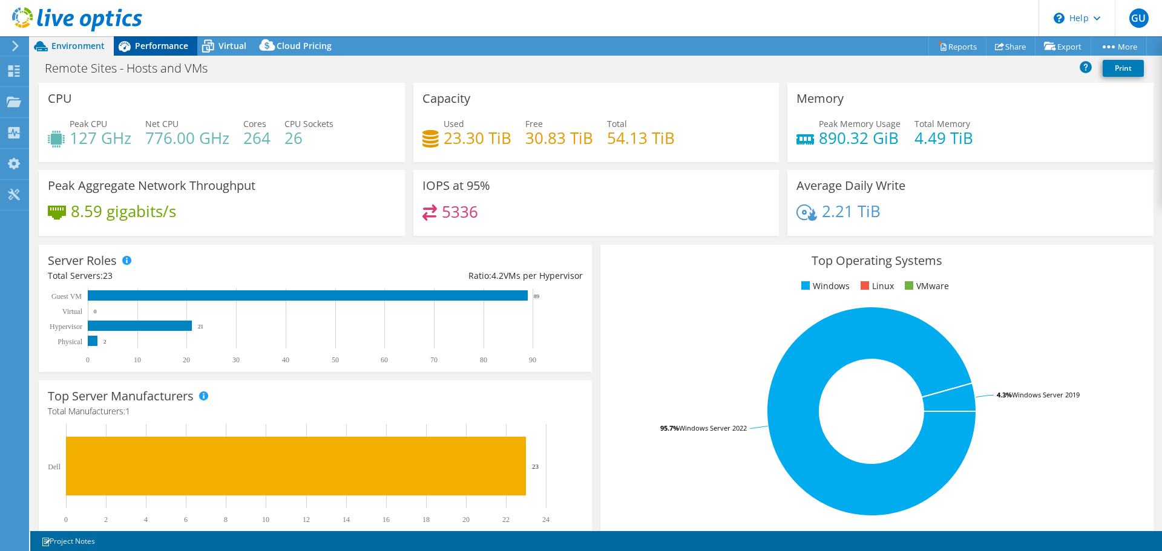
click at [153, 42] on span "Performance" at bounding box center [161, 46] width 53 height 12
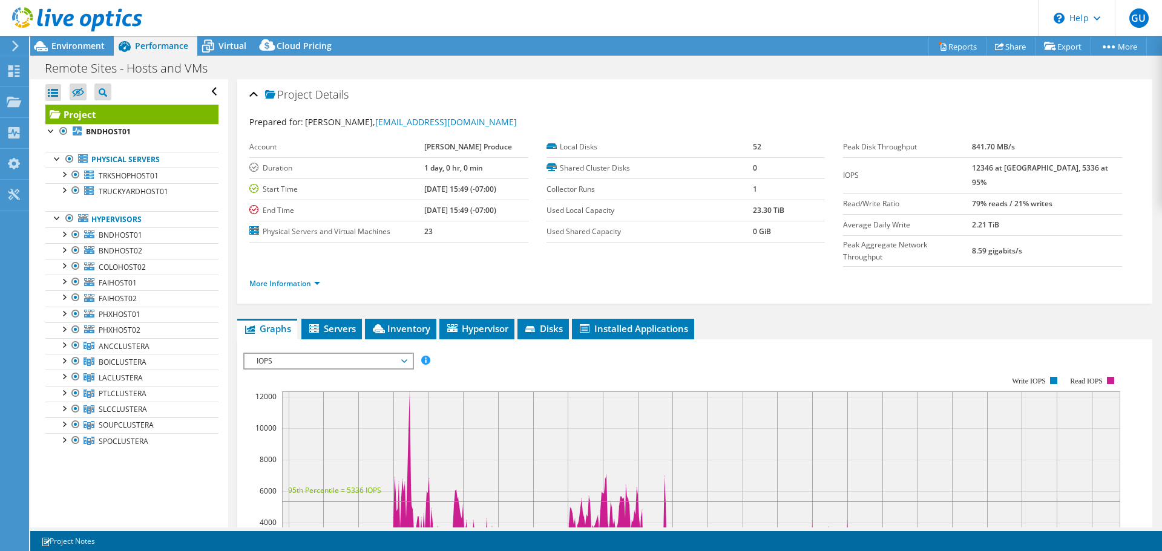
scroll to position [121, 0]
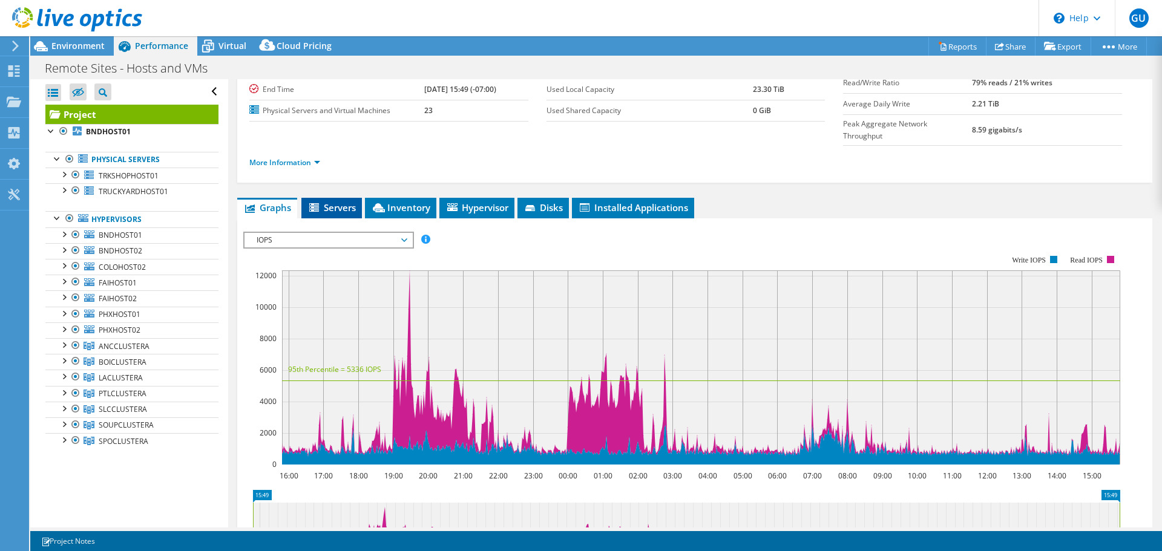
click at [347, 198] on li "Servers" at bounding box center [331, 208] width 61 height 21
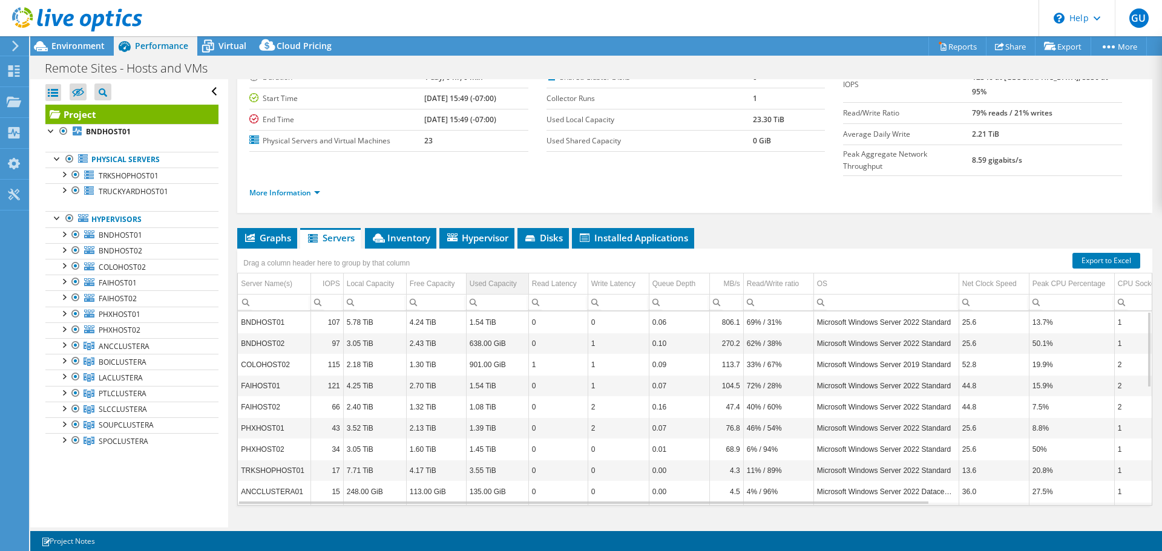
click at [485, 277] on div "Used Capacity" at bounding box center [493, 284] width 47 height 15
click at [337, 513] on div "Project Details Prepared for: Griffin Urbano, gurbano@triplebcorp.com Account C…" at bounding box center [694, 270] width 933 height 564
click at [265, 312] on td "TRUCKYARDHOST01" at bounding box center [274, 322] width 73 height 21
click at [383, 234] on icon at bounding box center [379, 238] width 12 height 9
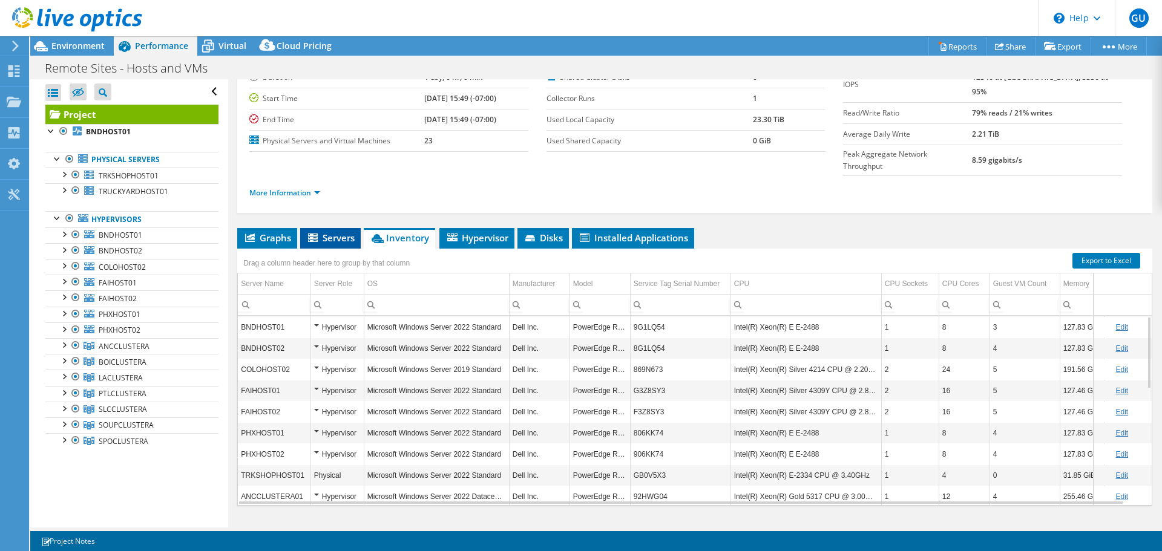
click at [318, 234] on icon at bounding box center [314, 239] width 12 height 10
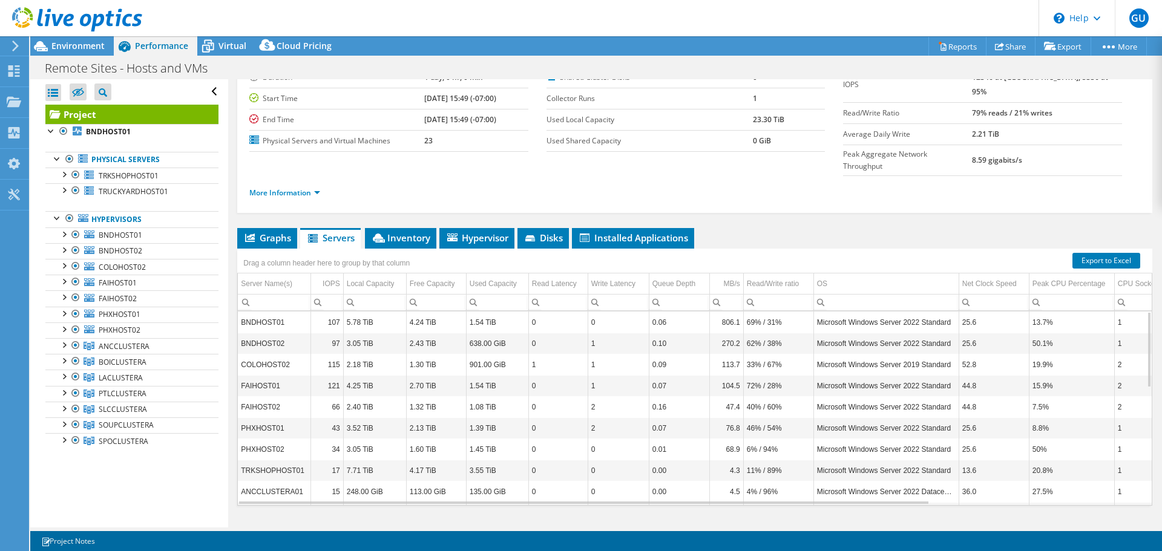
click at [273, 312] on td "BNDHOST01" at bounding box center [274, 322] width 73 height 21
click at [281, 277] on div "Server Name(s)" at bounding box center [266, 284] width 51 height 15
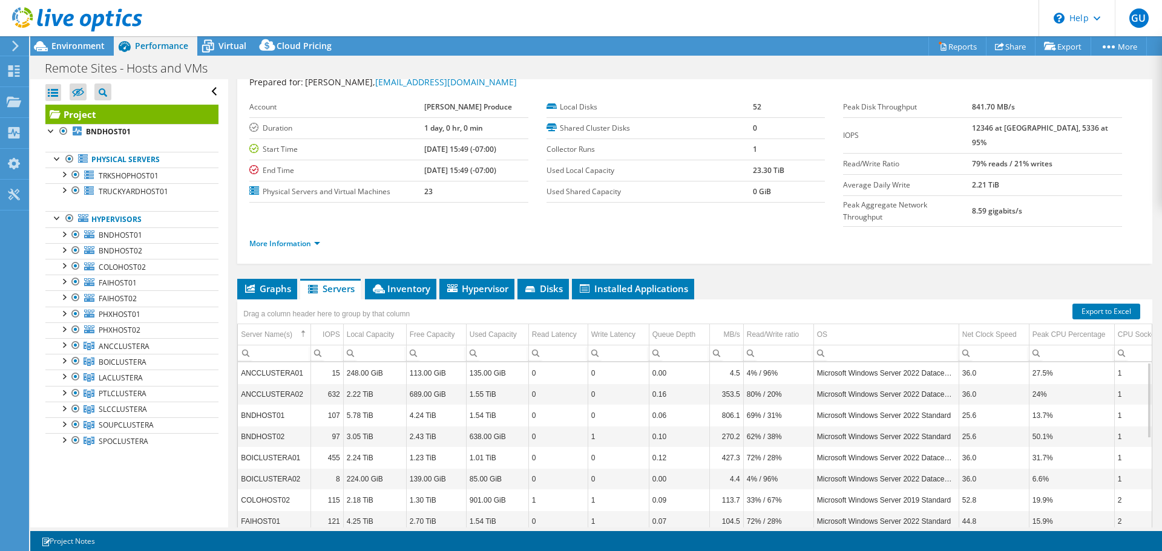
scroll to position [0, 0]
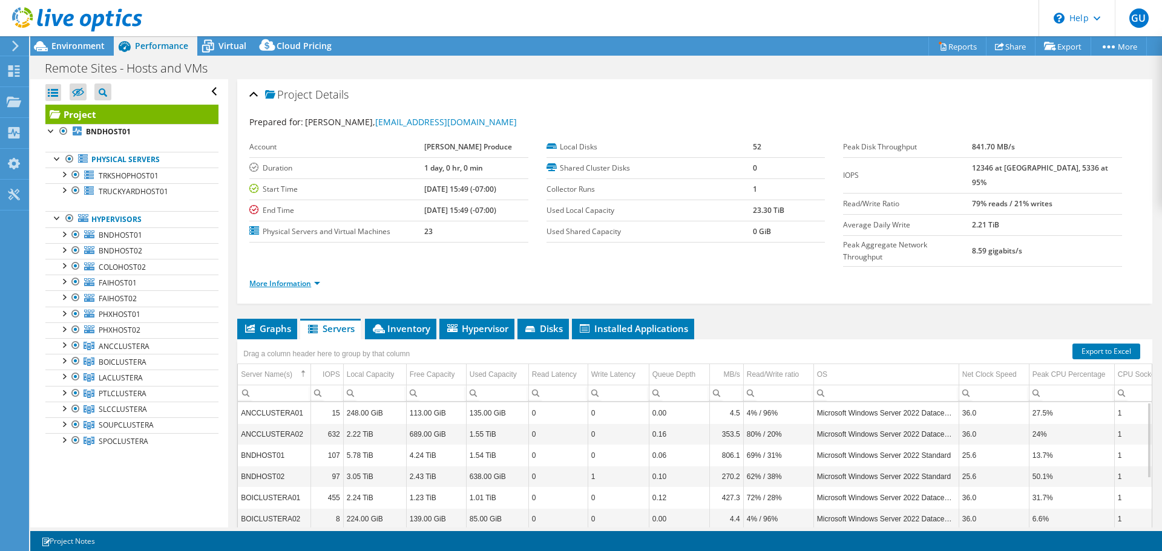
click at [286, 278] on link "More Information" at bounding box center [284, 283] width 71 height 10
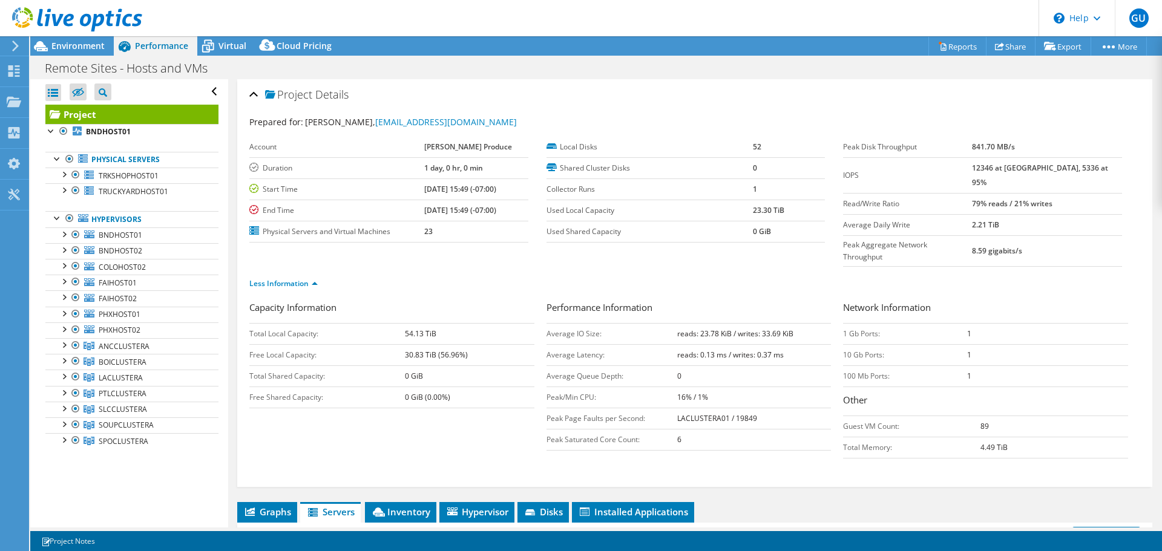
click at [493, 216] on section "Account Charlies Produce Duration 1 day, 0 hr, 0 min Start Time 10/10/2025, 15:…" at bounding box center [546, 190] width 594 height 106
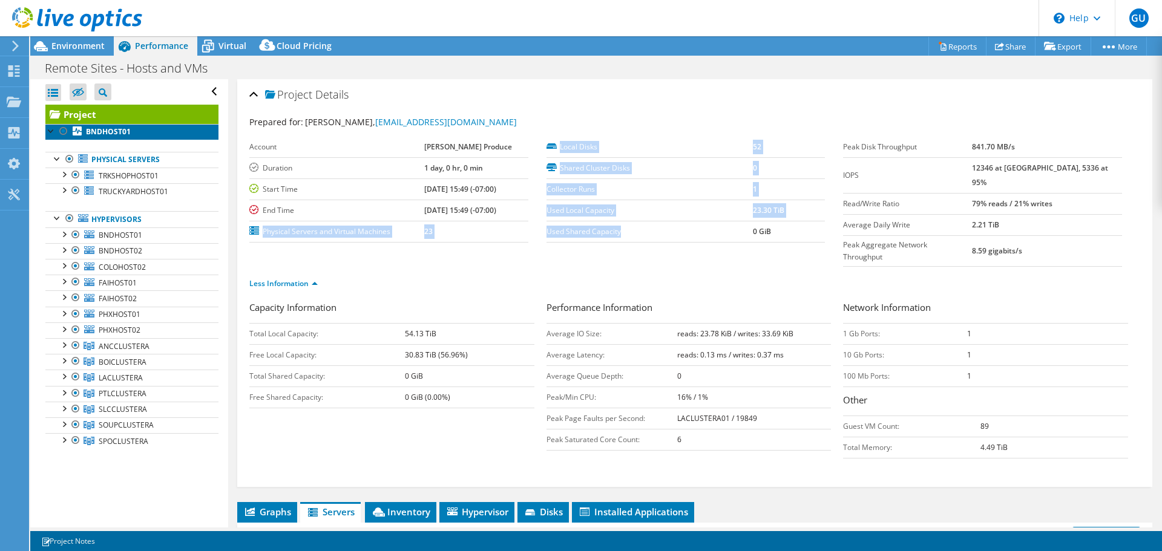
click at [119, 127] on b "BNDHOST01" at bounding box center [108, 132] width 45 height 10
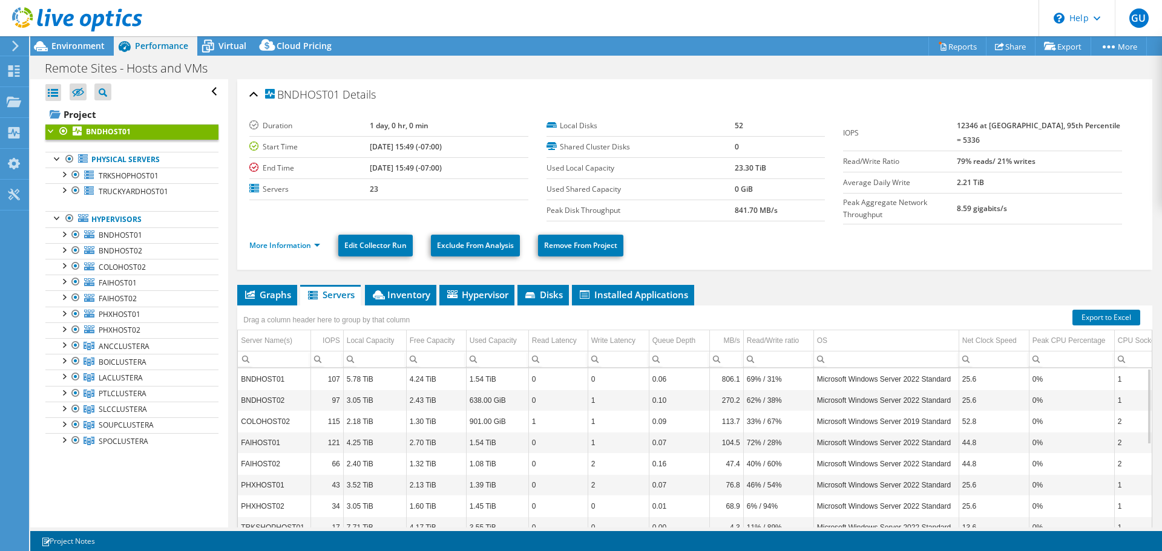
click at [119, 128] on b "BNDHOST01" at bounding box center [108, 132] width 45 height 10
click at [127, 183] on link "TRKSHOPHOST01" at bounding box center [131, 176] width 173 height 16
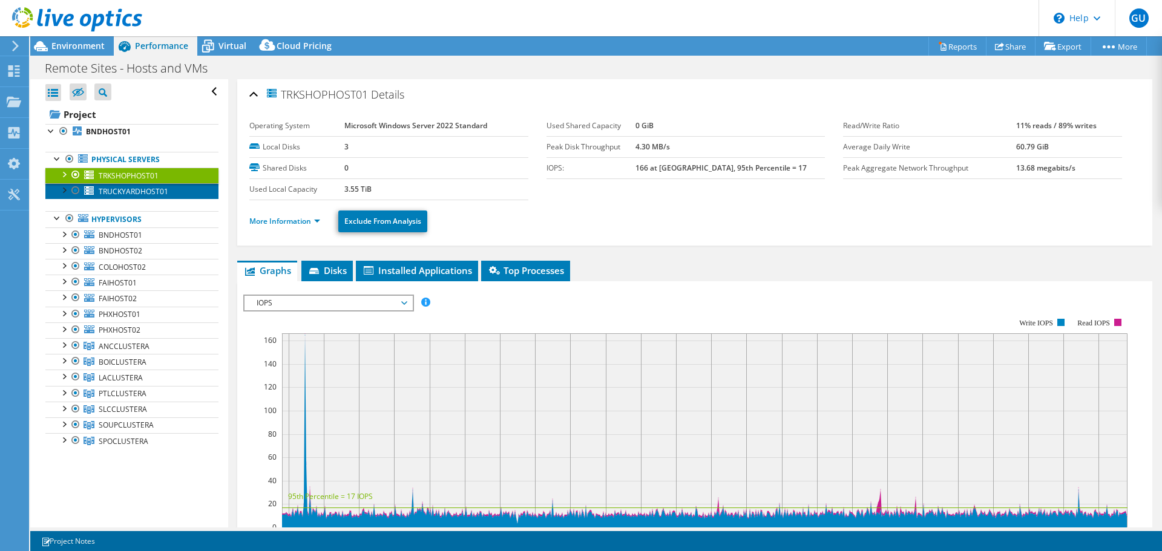
click at [127, 189] on span "TRUCKYARDHOST01" at bounding box center [134, 191] width 70 height 10
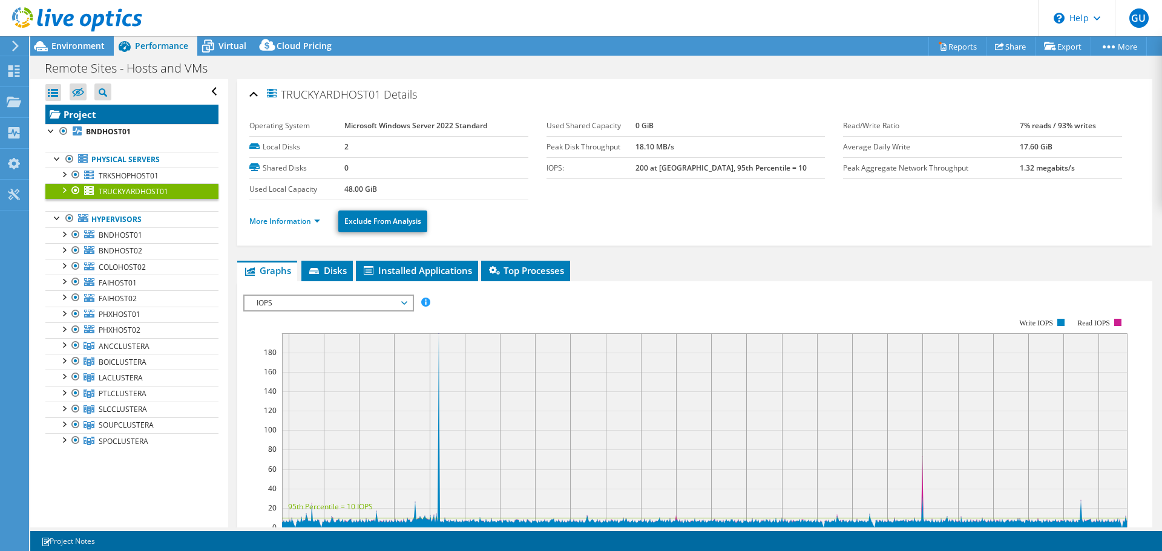
click at [81, 110] on link "Project" at bounding box center [131, 114] width 173 height 19
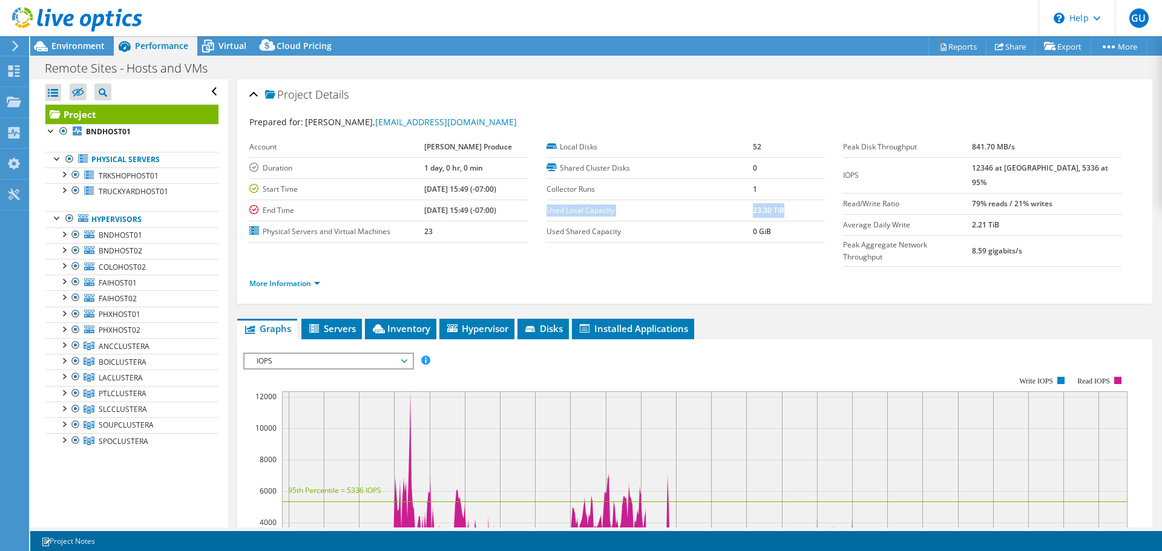
drag, startPoint x: 789, startPoint y: 220, endPoint x: 544, endPoint y: 215, distance: 245.2
click at [547, 215] on tr "Used Local Capacity 23.30 TiB" at bounding box center [686, 210] width 279 height 21
copy tr "Used Local Capacity 23.30 TiB"
click at [395, 323] on span "Inventory" at bounding box center [400, 329] width 59 height 12
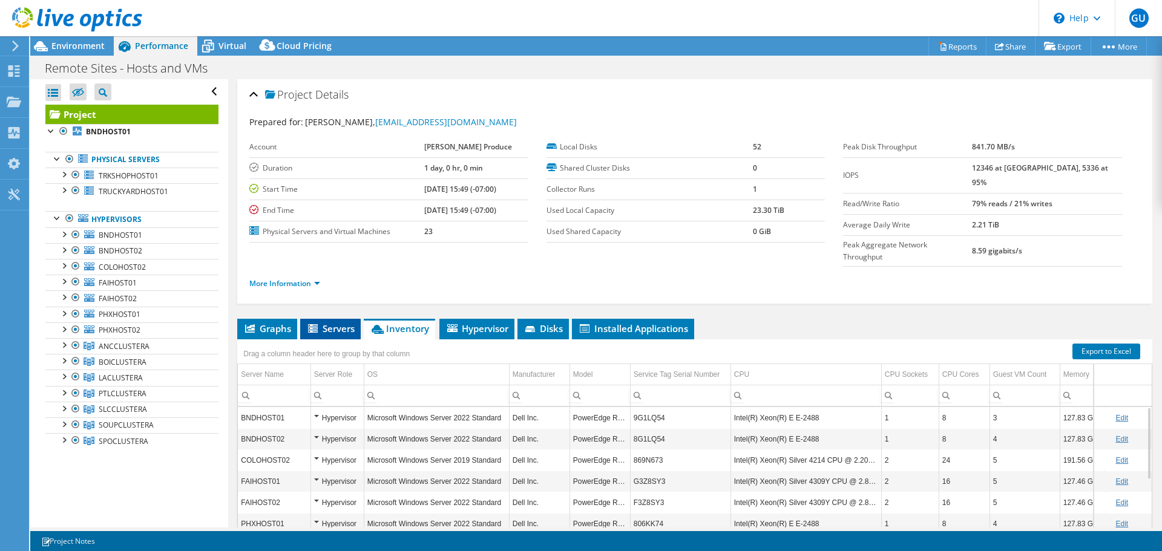
click at [340, 323] on span "Servers" at bounding box center [330, 329] width 48 height 12
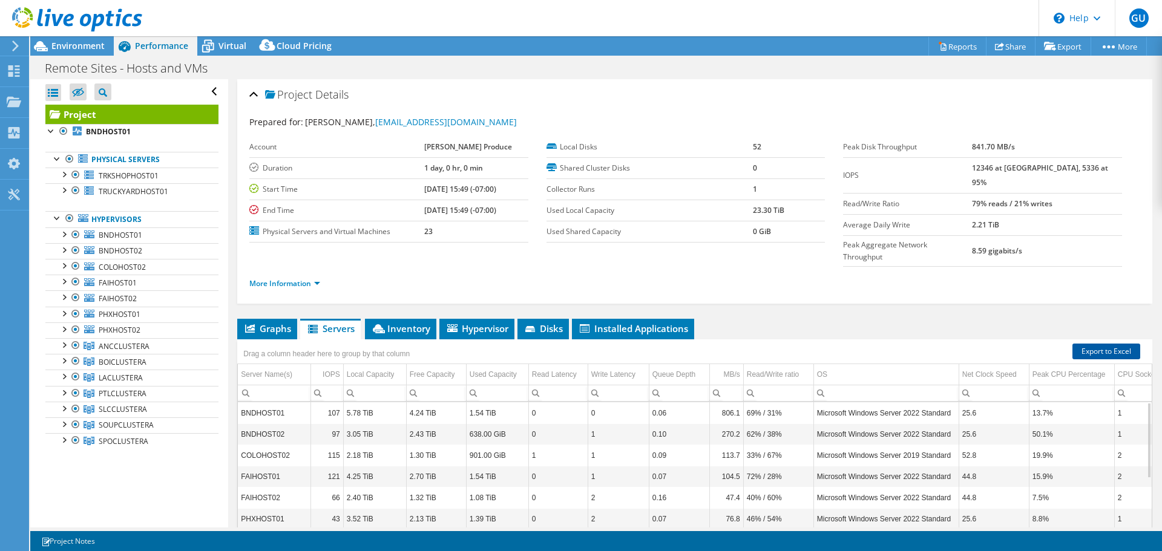
click at [1094, 344] on link "Export to Excel" at bounding box center [1107, 352] width 68 height 16
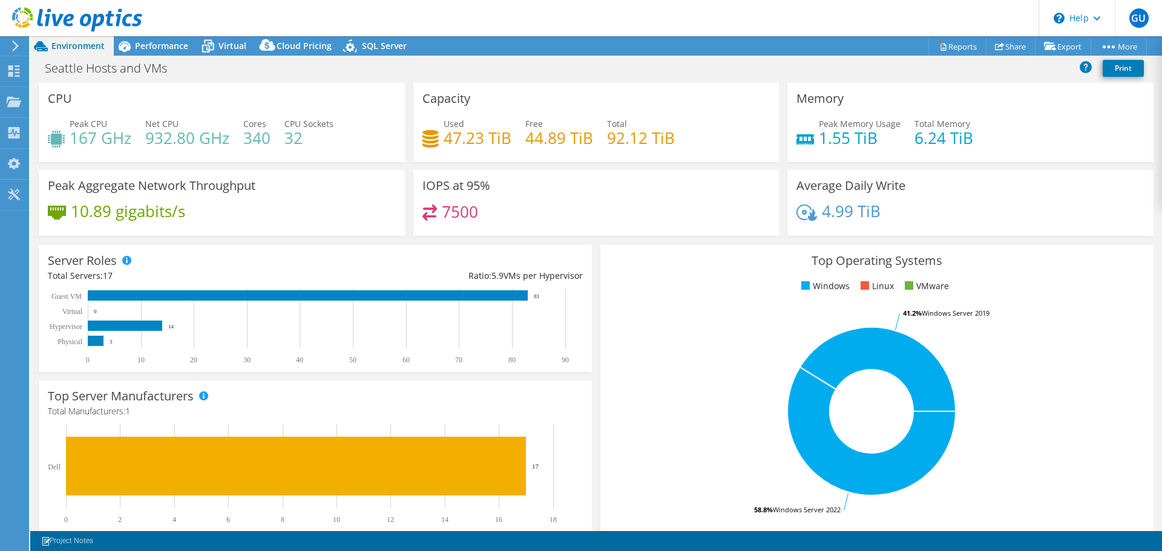
select select "USD"
click at [165, 48] on span "Performance" at bounding box center [161, 46] width 53 height 12
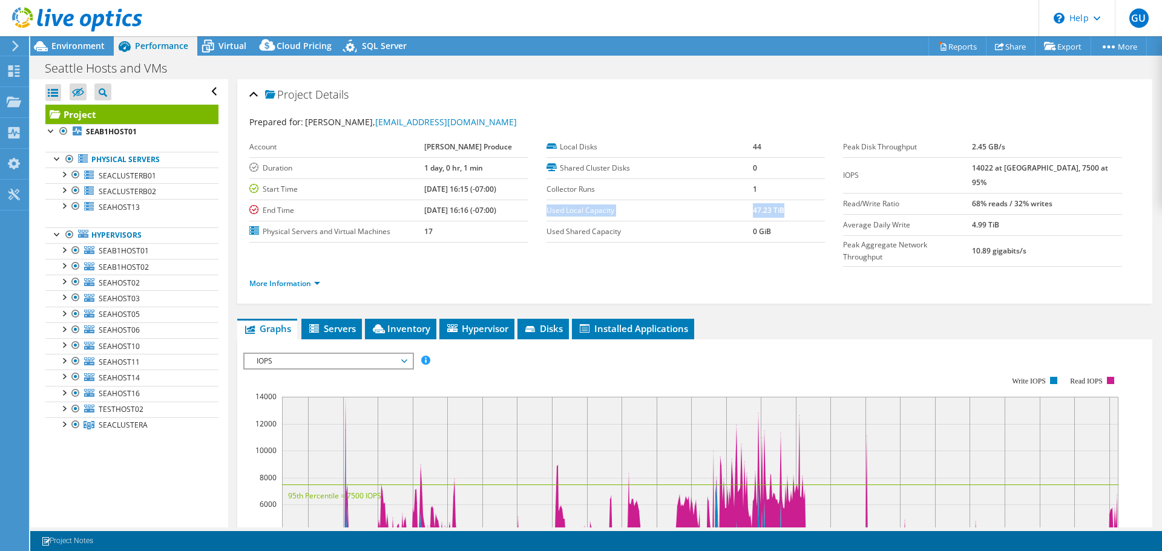
drag, startPoint x: 795, startPoint y: 210, endPoint x: 545, endPoint y: 212, distance: 250.6
click at [547, 212] on tr "Used Local Capacity 47.23 TiB" at bounding box center [686, 210] width 279 height 21
copy tr "Used Local Capacity 47.23 TiB"
click at [631, 92] on div "Project Details" at bounding box center [694, 95] width 891 height 26
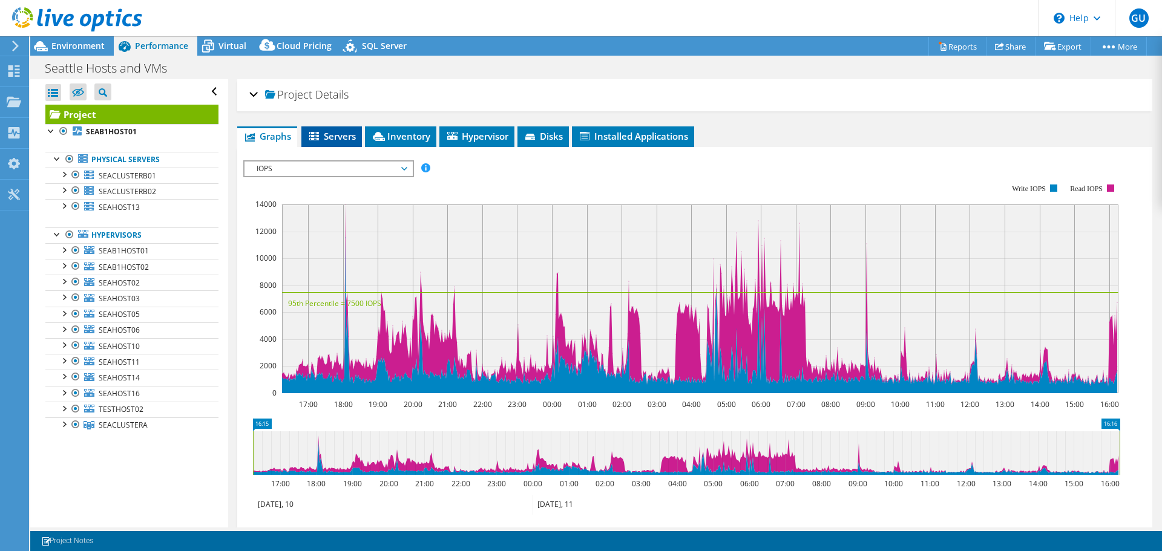
click at [330, 135] on span "Servers" at bounding box center [331, 136] width 48 height 12
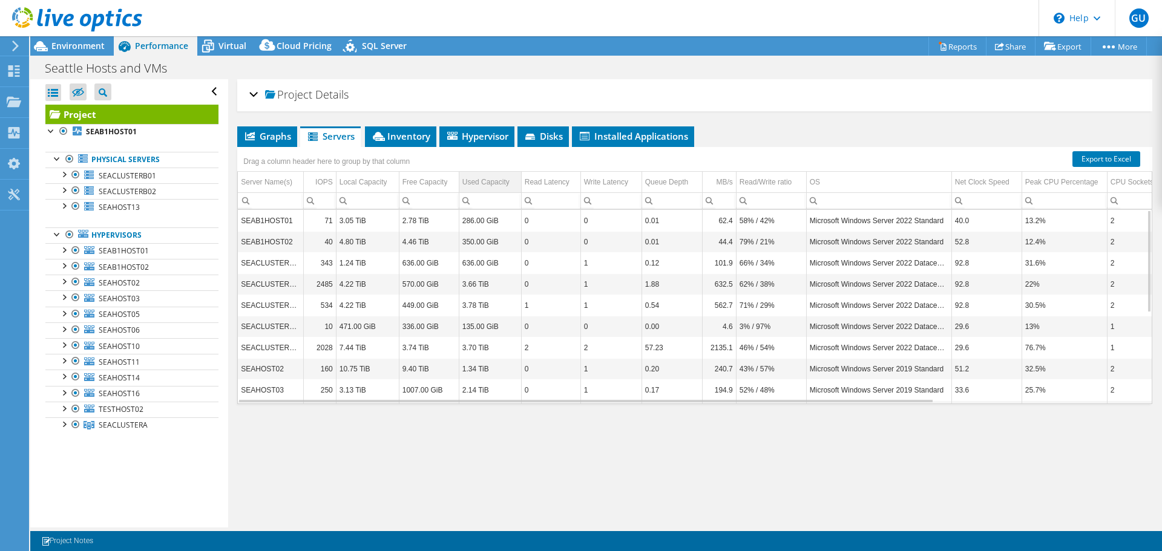
click at [473, 181] on div "Used Capacity" at bounding box center [485, 182] width 47 height 15
click at [1077, 159] on link "Export to Excel" at bounding box center [1107, 159] width 68 height 16
